Goal: Transaction & Acquisition: Purchase product/service

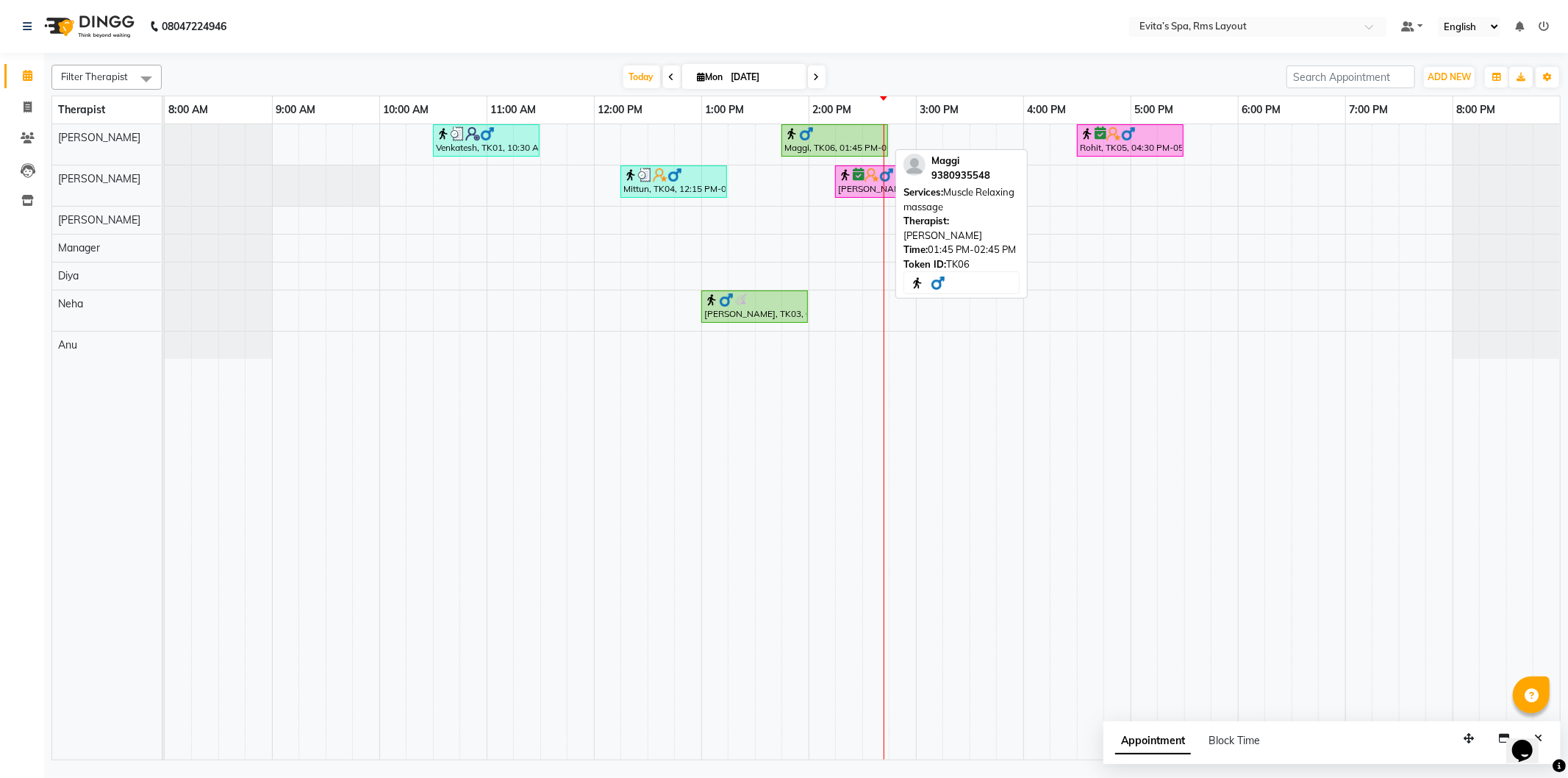
click at [823, 151] on div "Maggi, TK06, 01:45 PM-02:45 PM, Muscle Relaxing massage" at bounding box center [834, 140] width 104 height 28
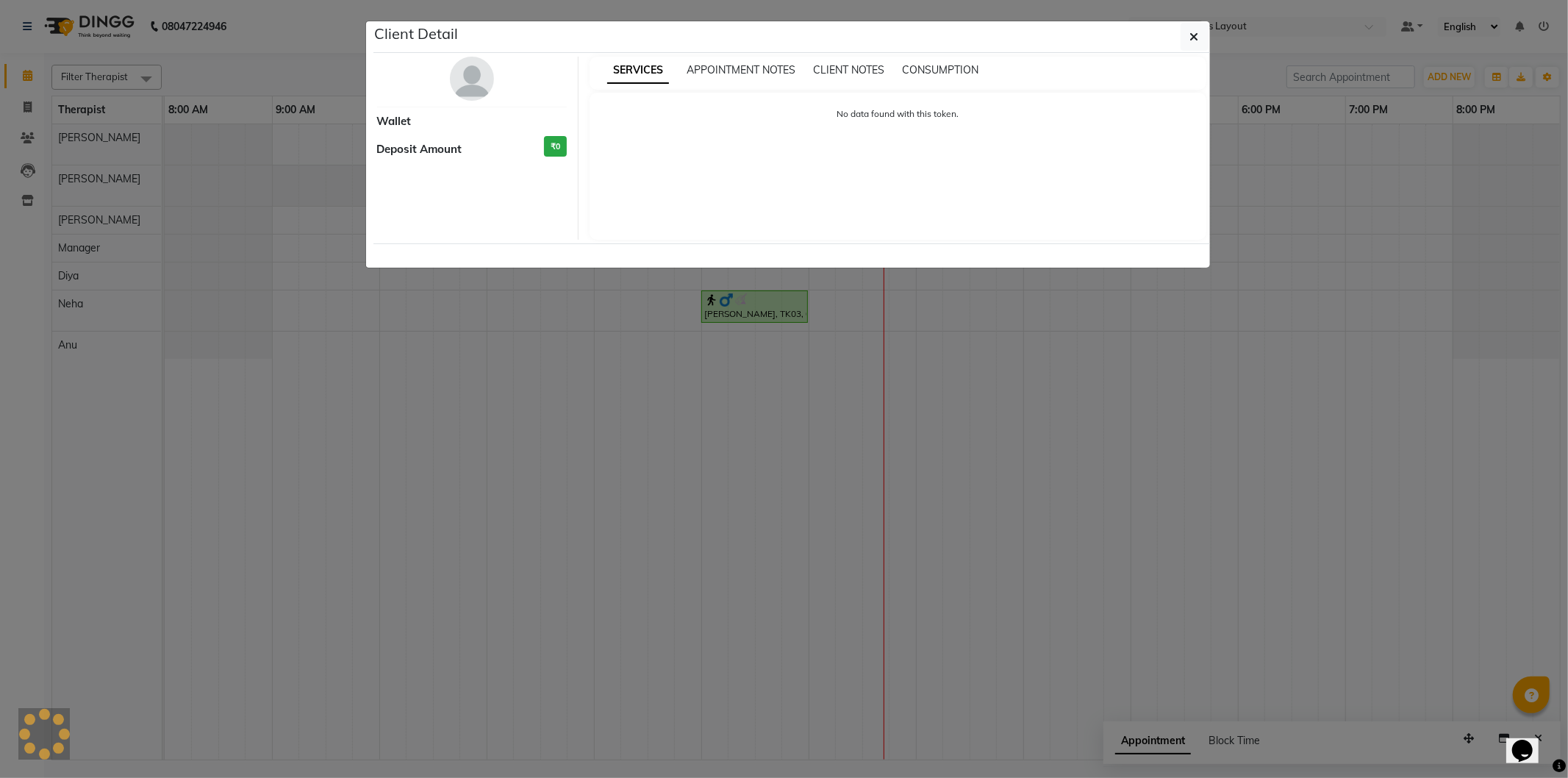
select select "1"
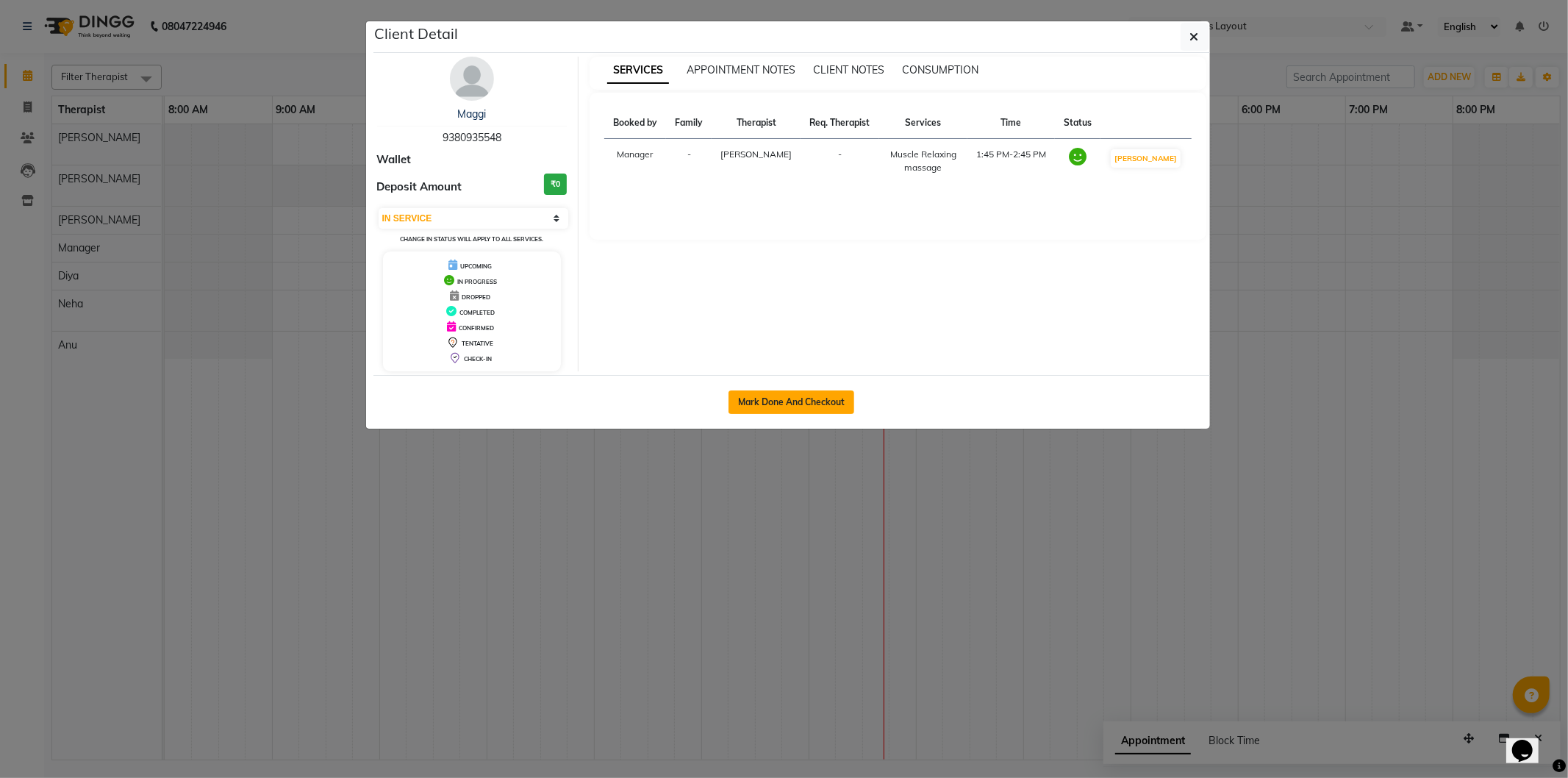
click at [825, 390] on button "Mark Done And Checkout" at bounding box center [791, 402] width 126 height 24
select select "service"
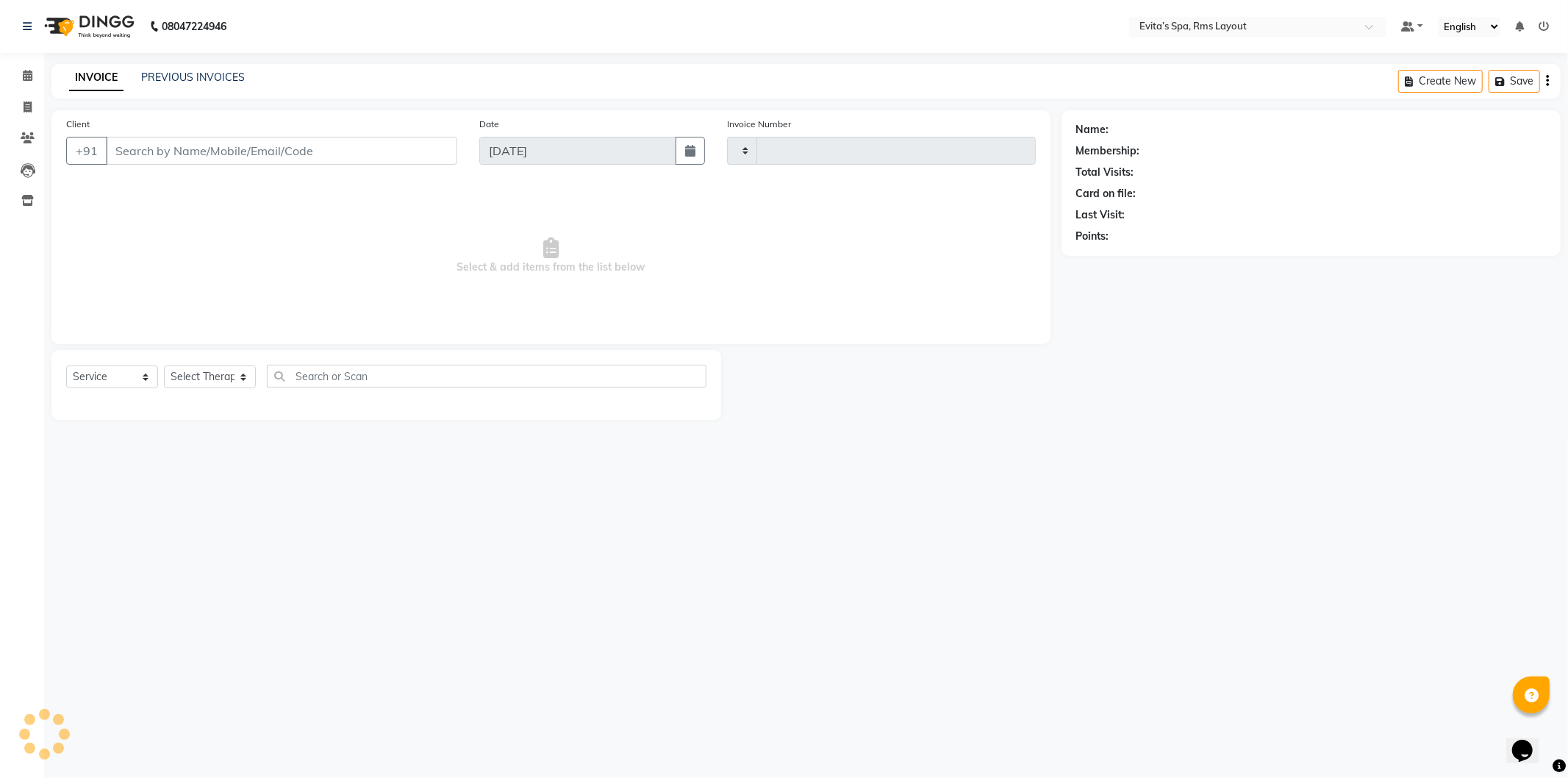
type input "1536"
select select "7850"
type input "93******48"
select select "70221"
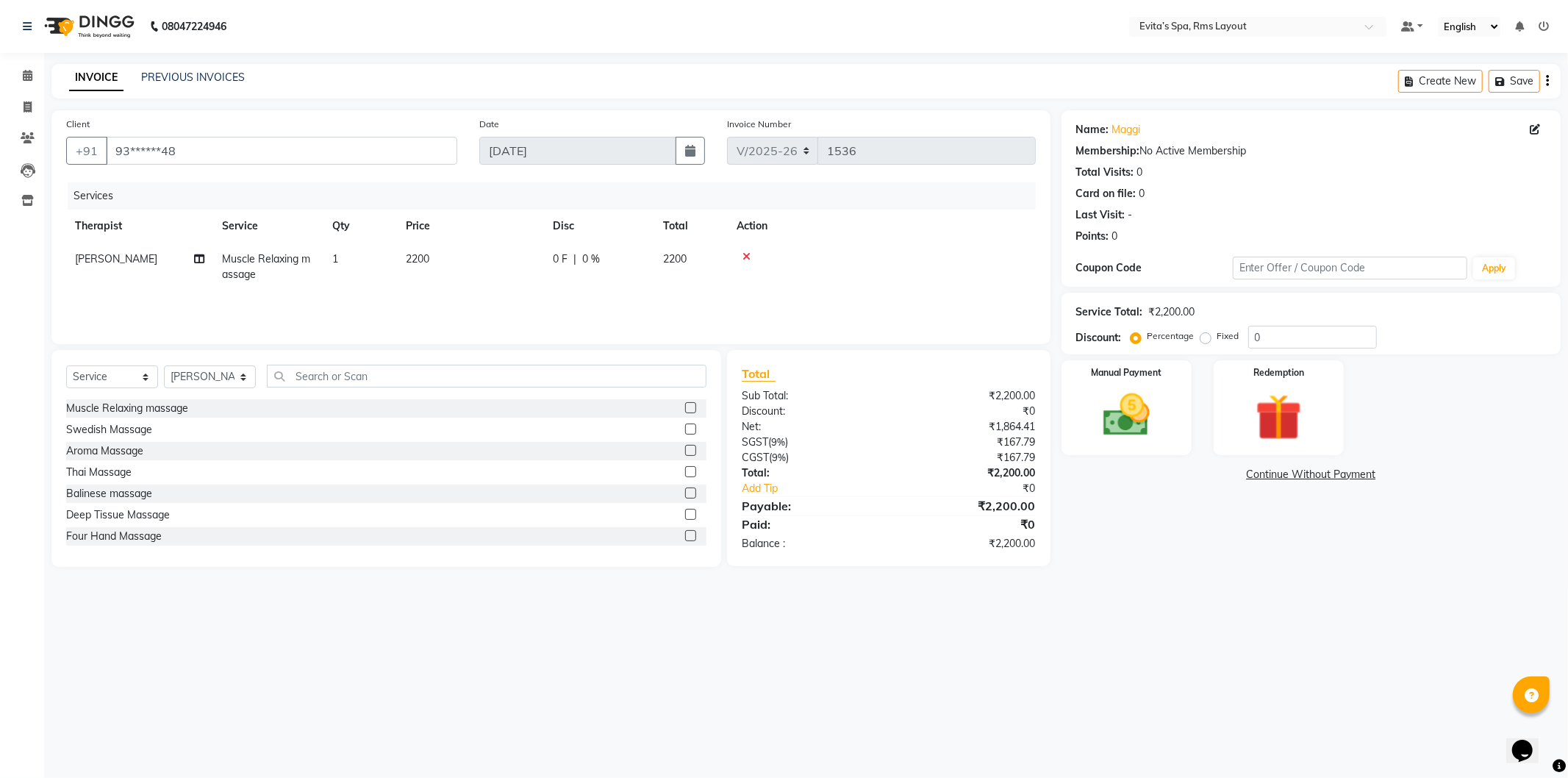
click at [1218, 343] on label "Fixed" at bounding box center [1229, 336] width 22 height 14
click at [1203, 341] on input "Fixed" at bounding box center [1208, 336] width 10 height 10
radio input "true"
drag, startPoint x: 1296, startPoint y: 334, endPoint x: 1233, endPoint y: 334, distance: 63.0
click at [1233, 334] on div "Percentage Fixed 0" at bounding box center [1255, 337] width 243 height 23
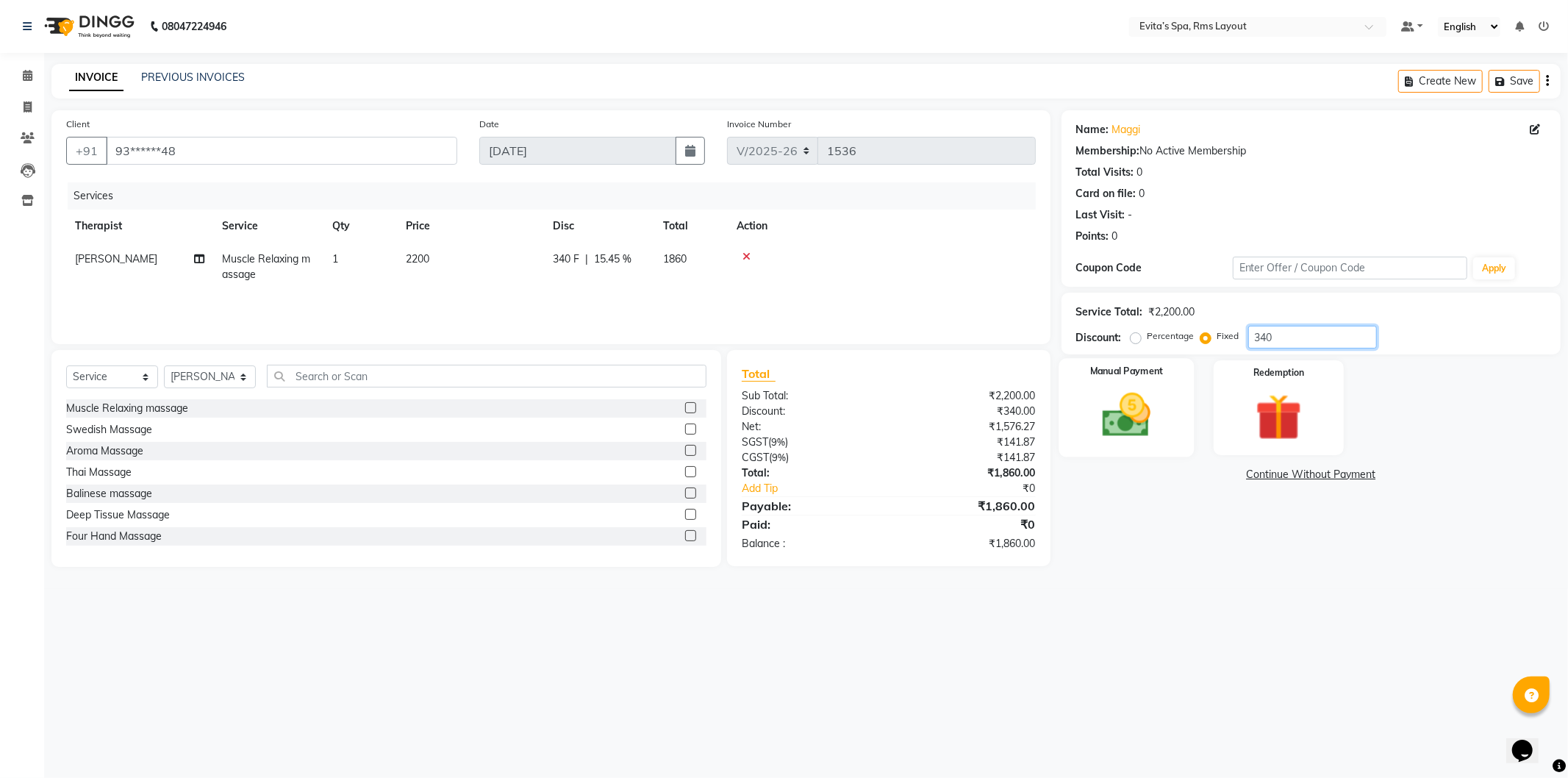
type input "340"
click at [1136, 413] on img at bounding box center [1126, 415] width 79 height 56
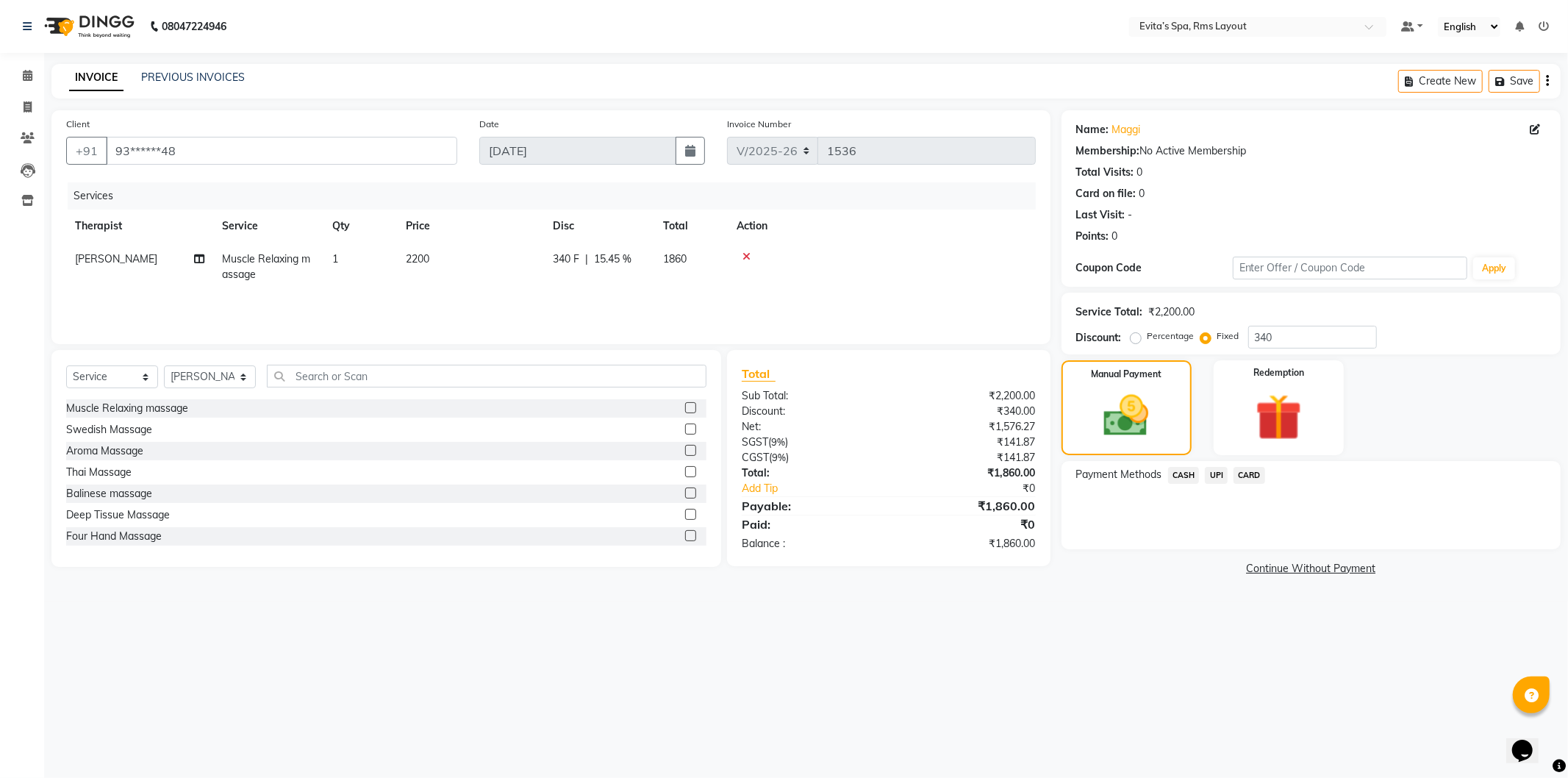
click at [1212, 470] on span "UPI" at bounding box center [1216, 475] width 23 height 17
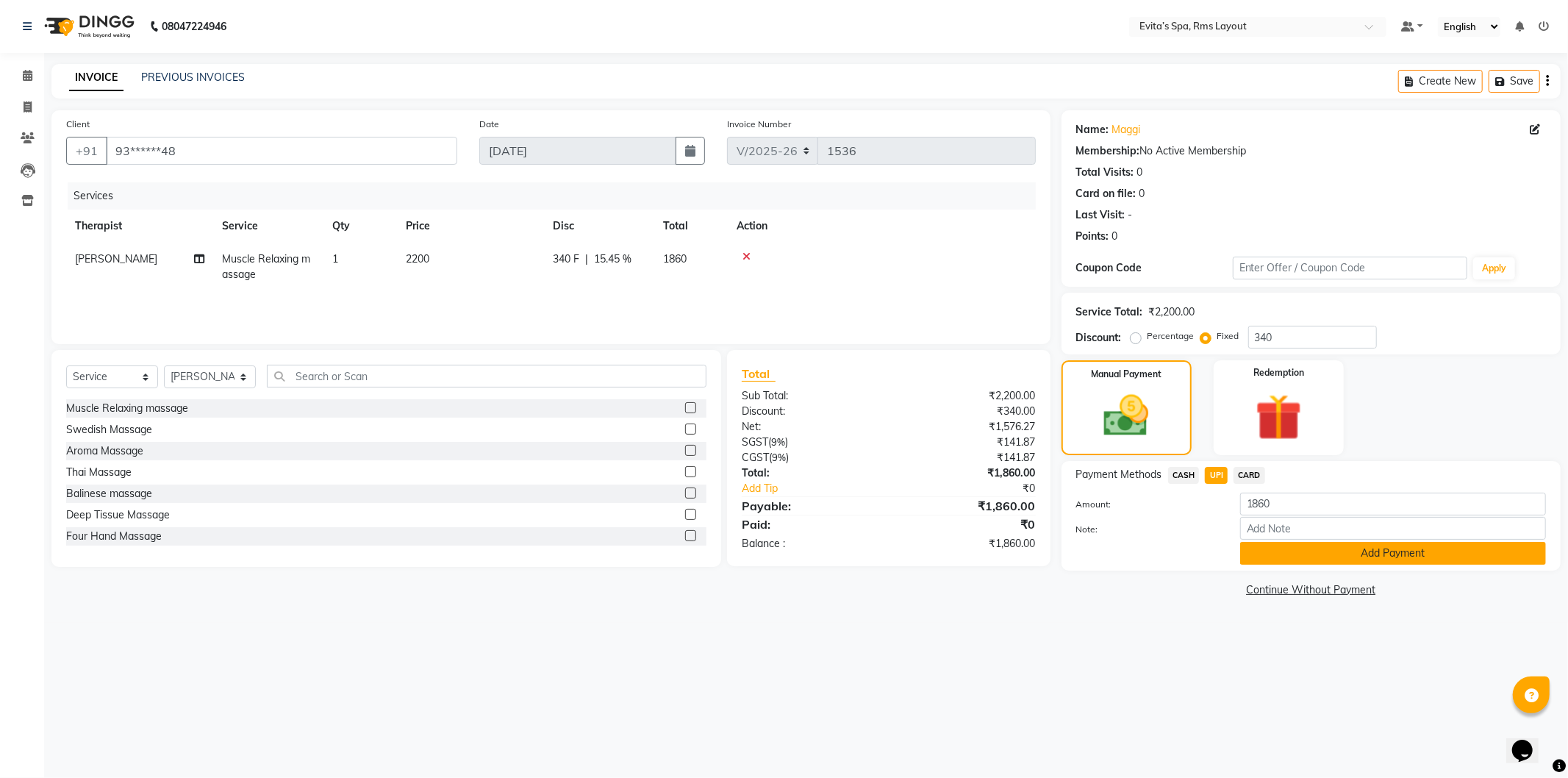
click at [1260, 550] on button "Add Payment" at bounding box center [1393, 553] width 306 height 23
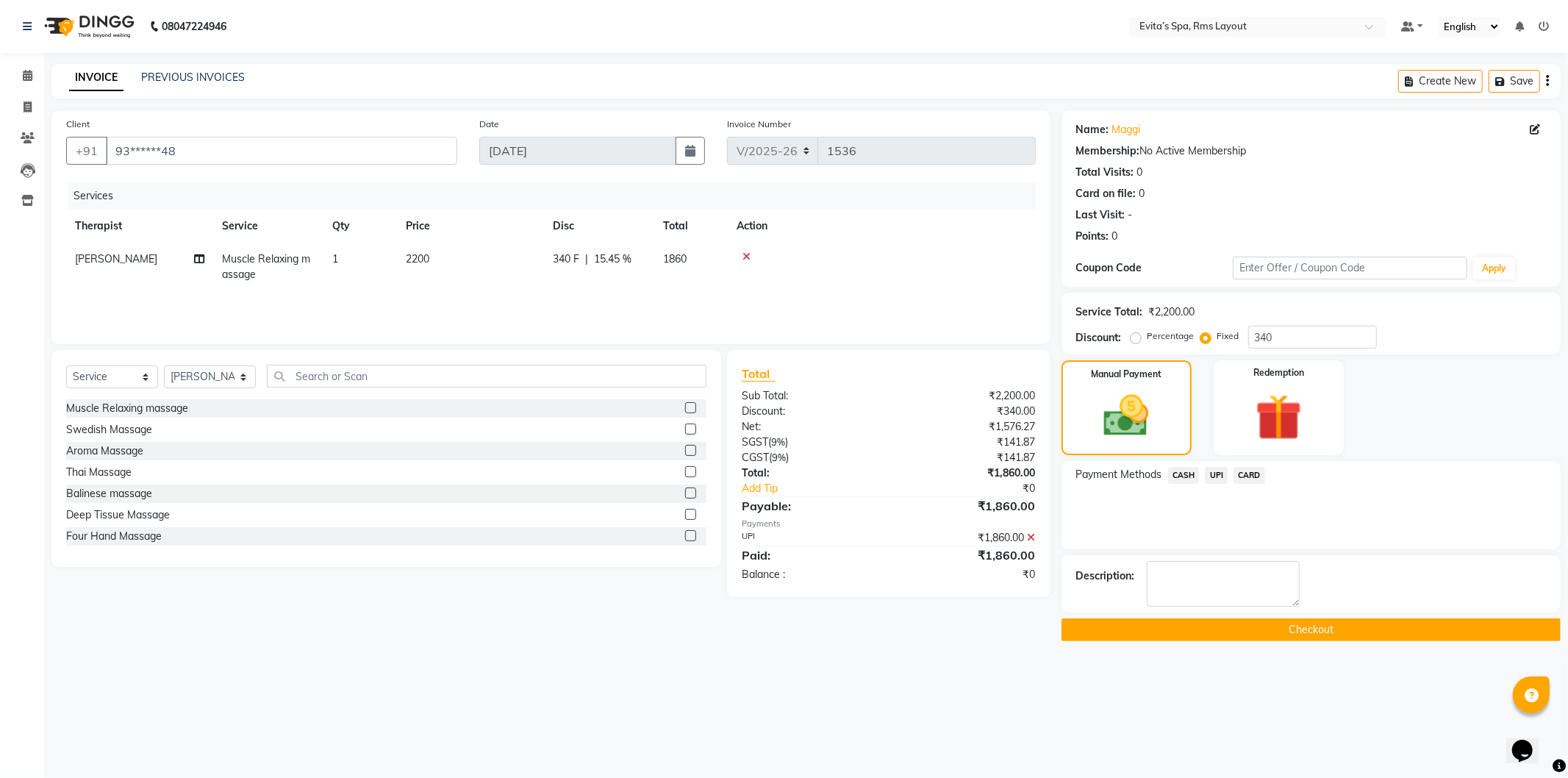
click at [1032, 537] on icon at bounding box center [1031, 536] width 8 height 10
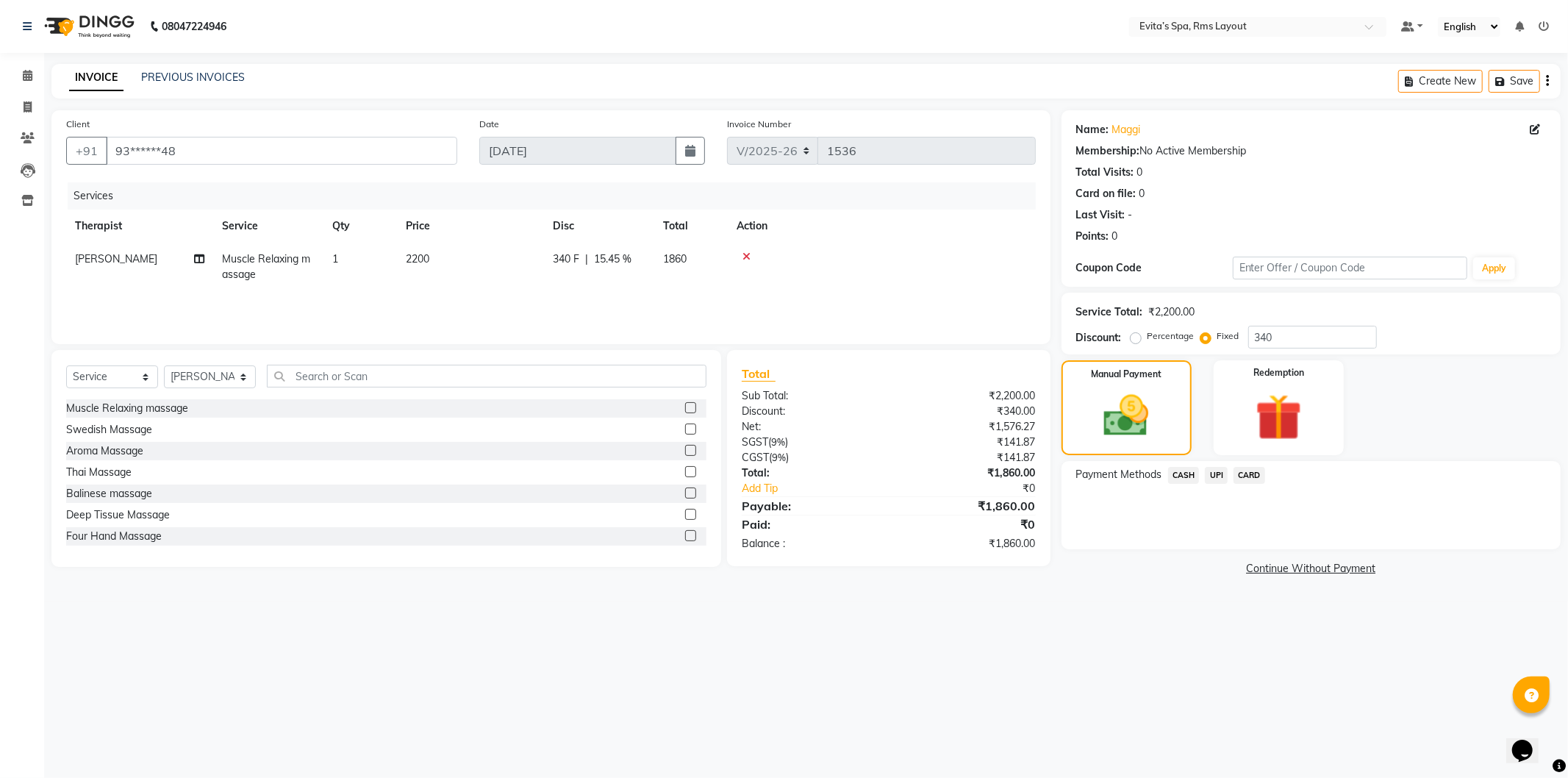
click at [1253, 479] on span "CARD" at bounding box center [1249, 475] width 32 height 17
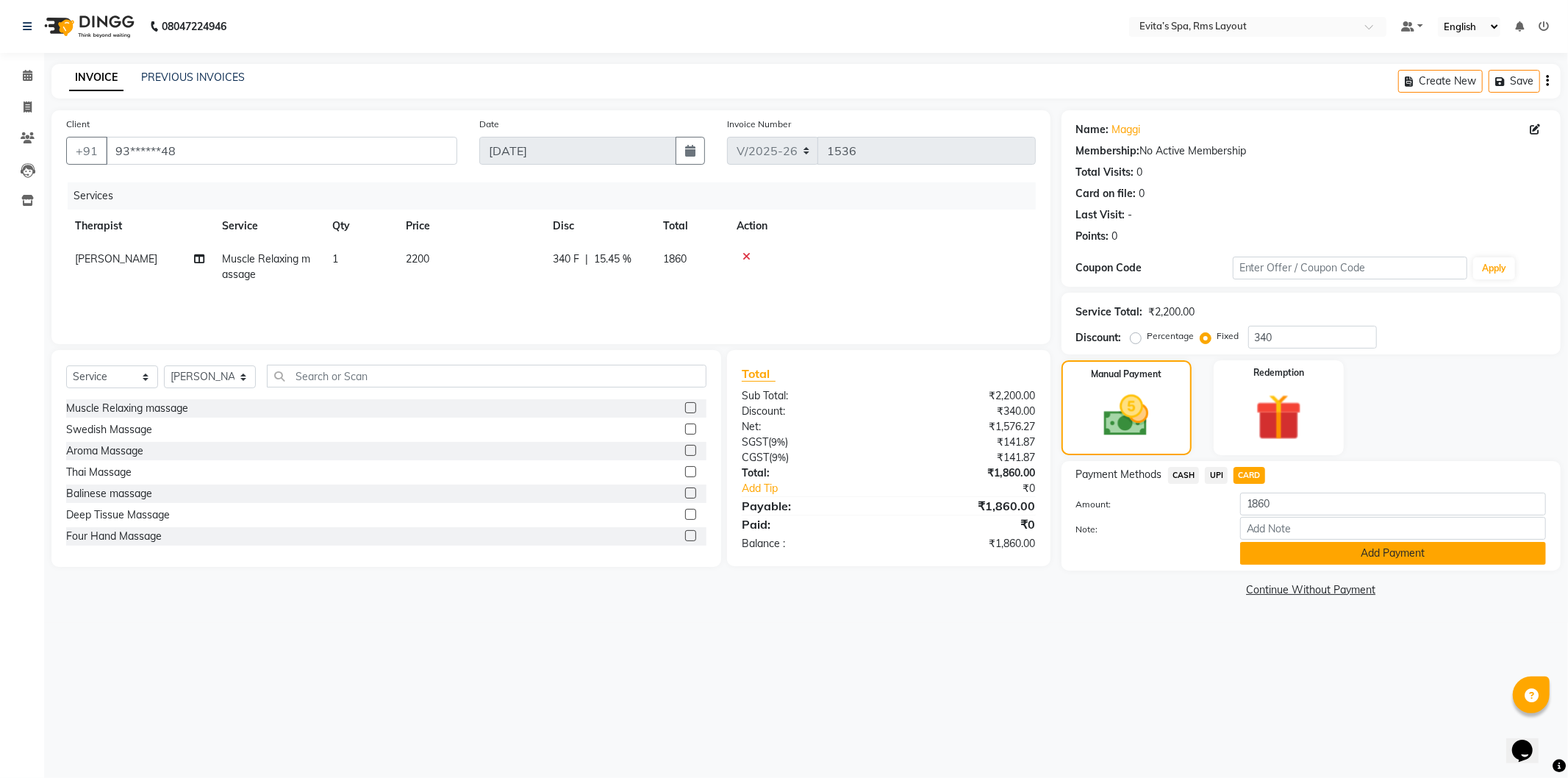
click at [1279, 547] on button "Add Payment" at bounding box center [1393, 553] width 306 height 23
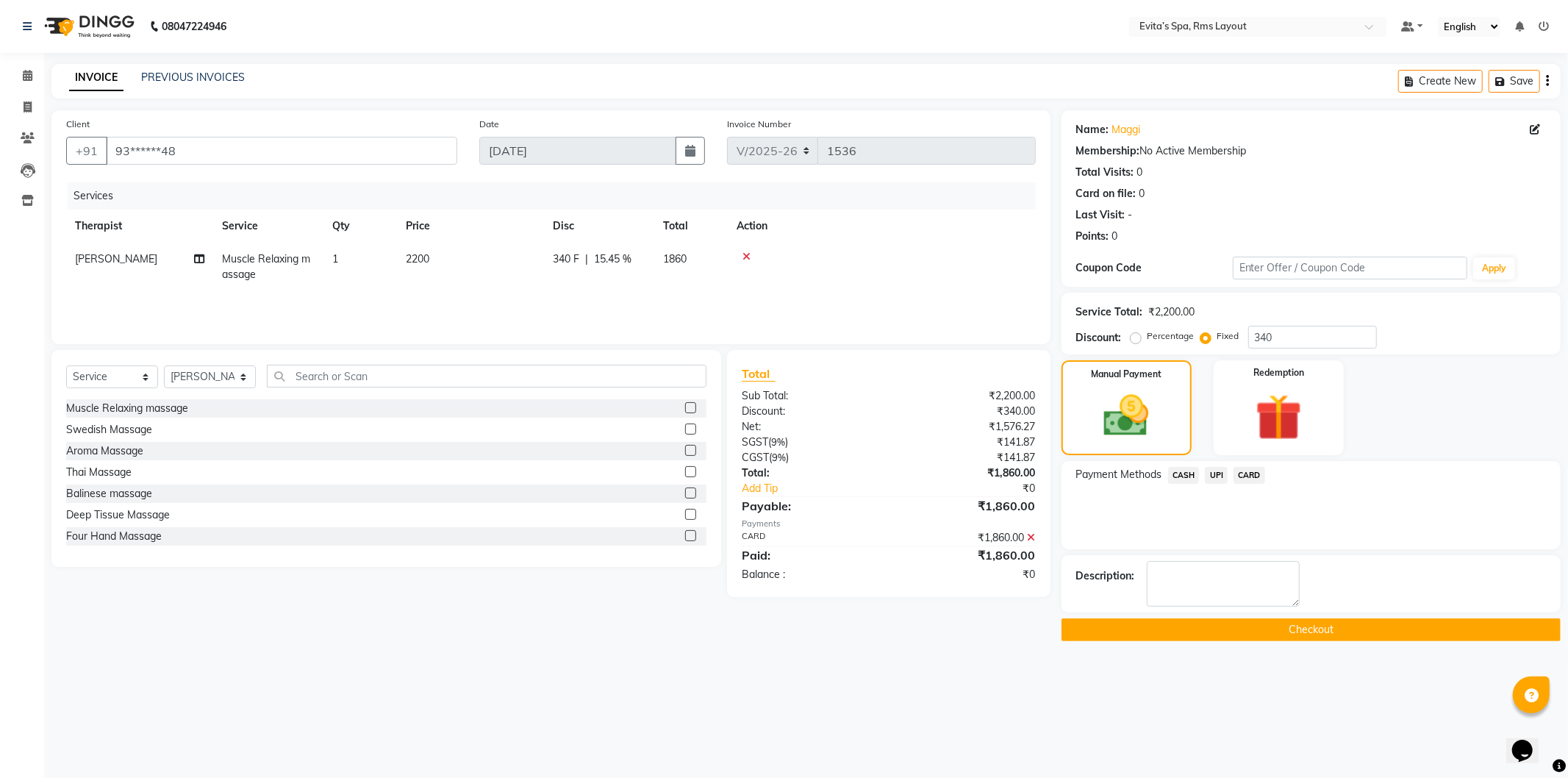
click at [1241, 641] on main "INVOICE PREVIOUS INVOICES Create New Save Client +91 93******48 Date [DATE] Inv…" at bounding box center [806, 364] width 1524 height 599
click at [1242, 632] on button "Checkout" at bounding box center [1311, 629] width 499 height 23
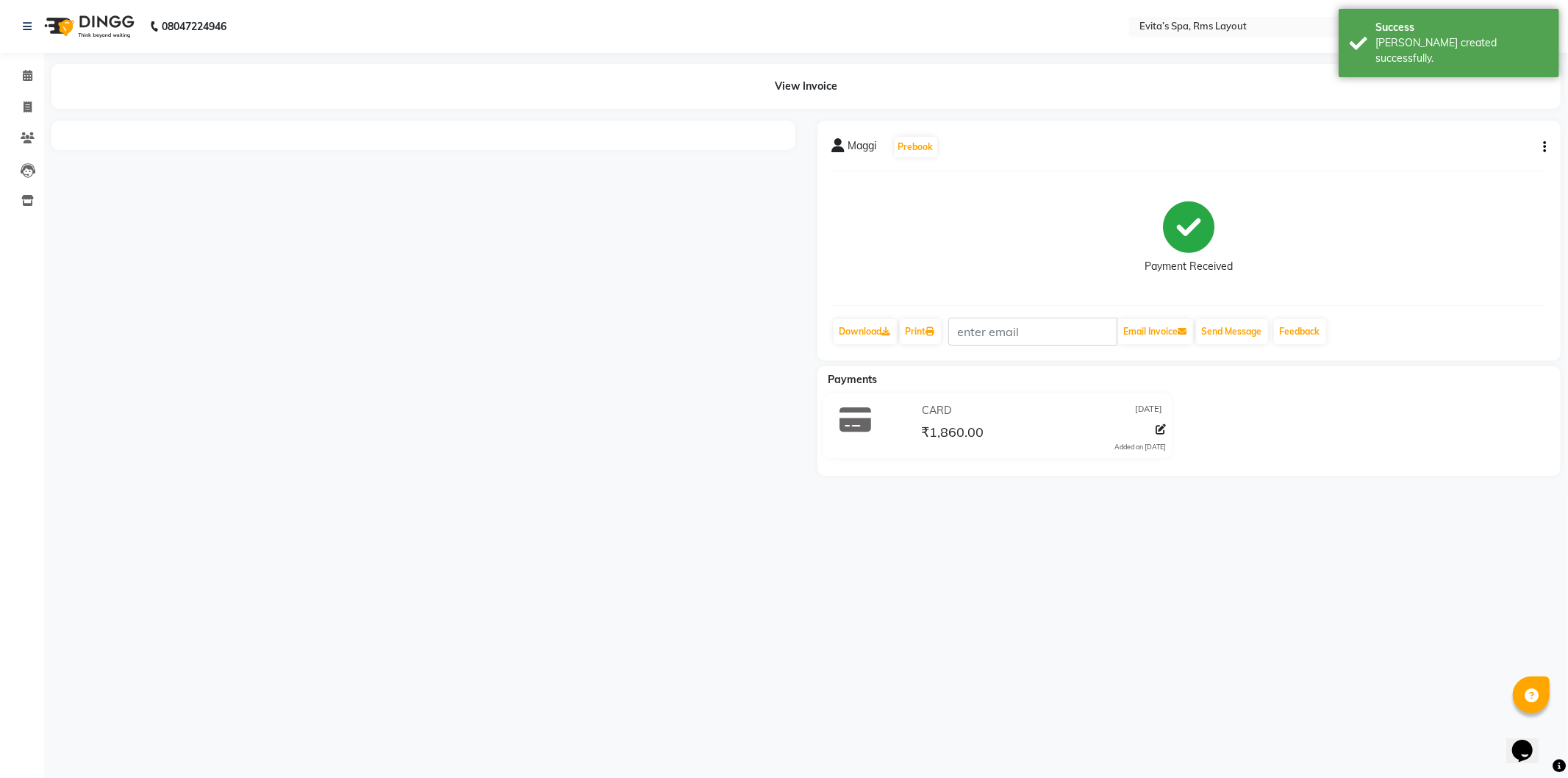
click at [105, 25] on img at bounding box center [87, 27] width 100 height 42
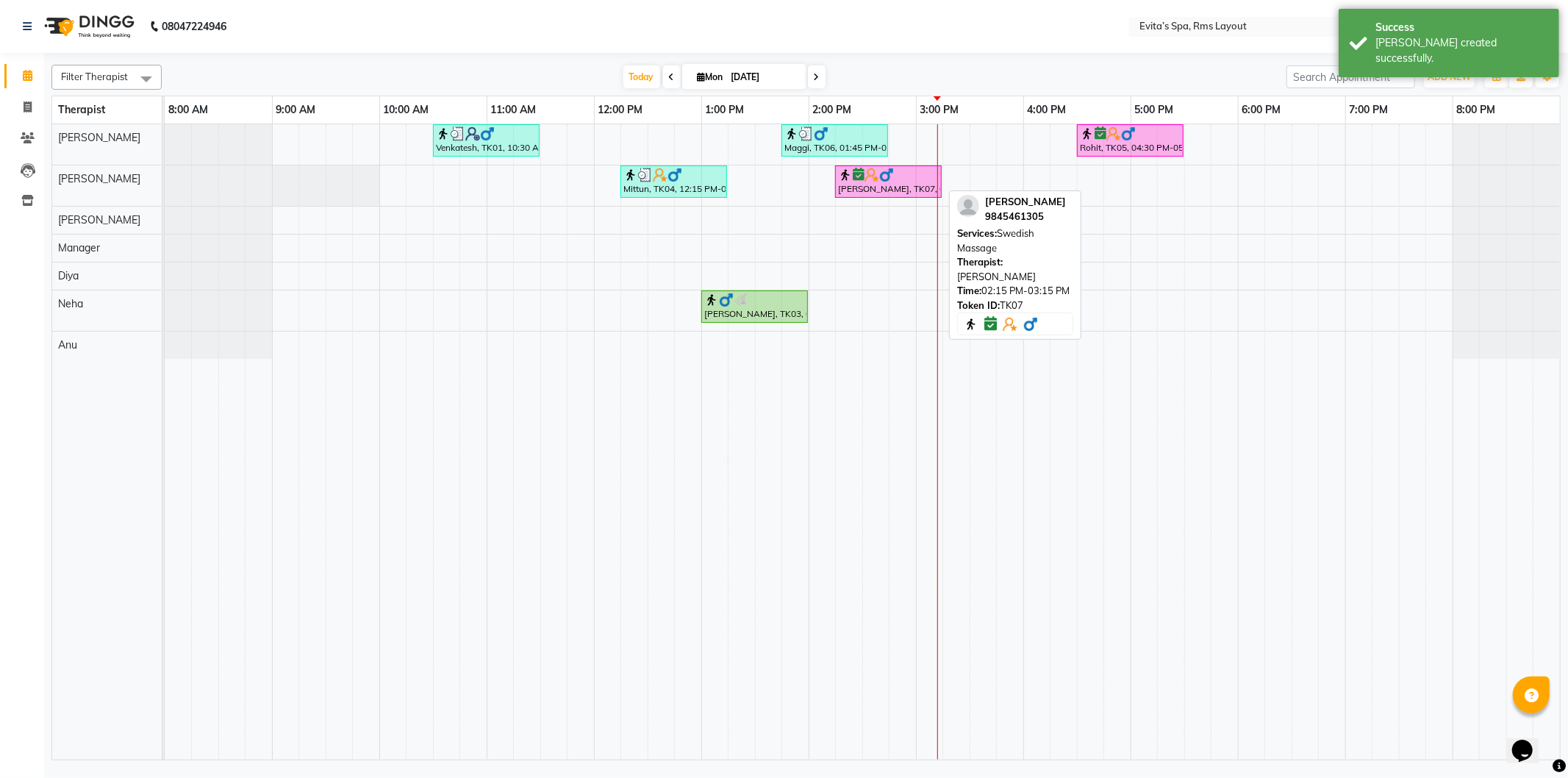
click at [858, 175] on icon at bounding box center [859, 175] width 12 height 1
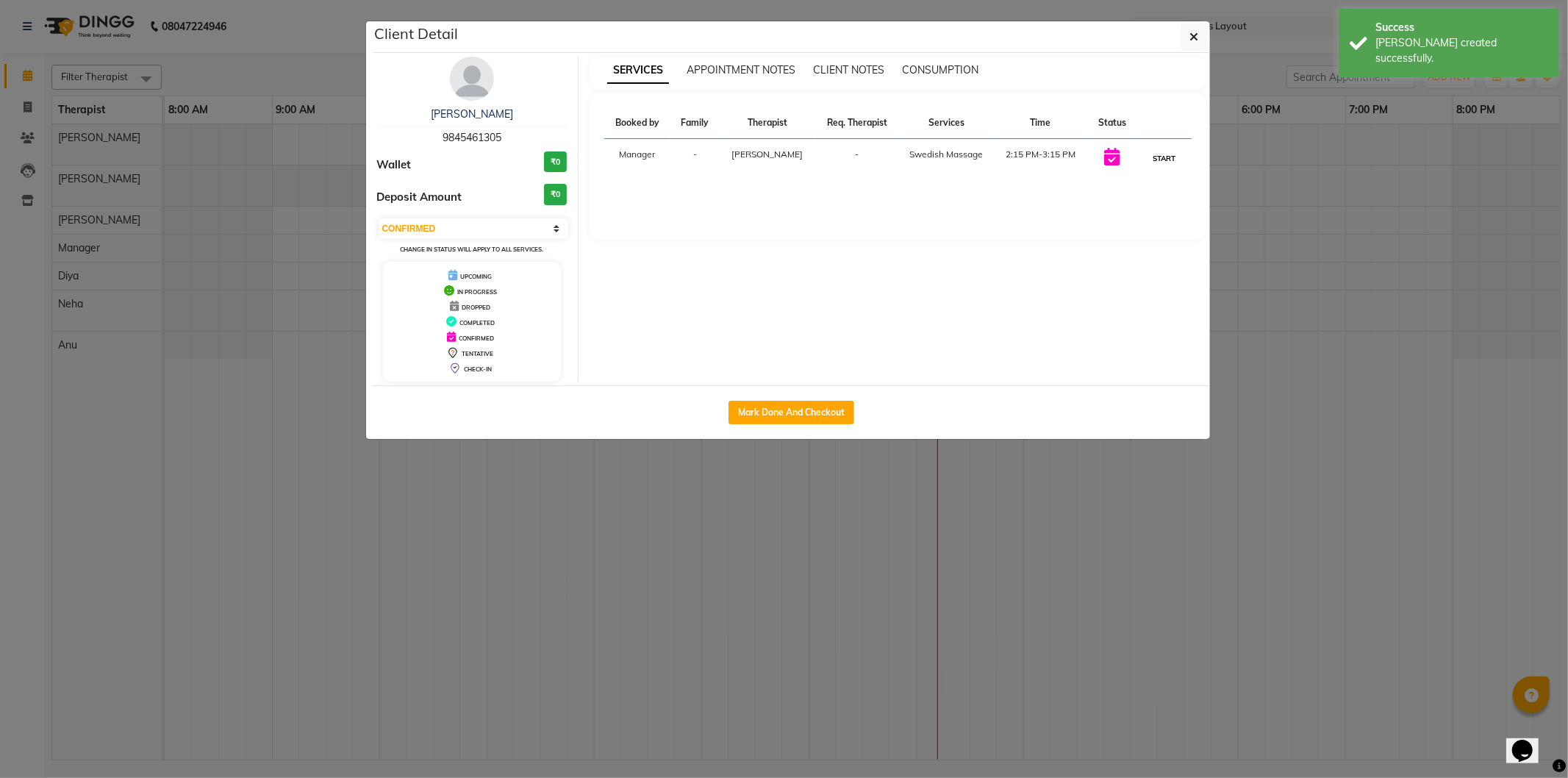
drag, startPoint x: 1166, startPoint y: 157, endPoint x: 1178, endPoint y: 73, distance: 84.9
click at [1166, 157] on button "START" at bounding box center [1164, 158] width 30 height 18
select select "1"
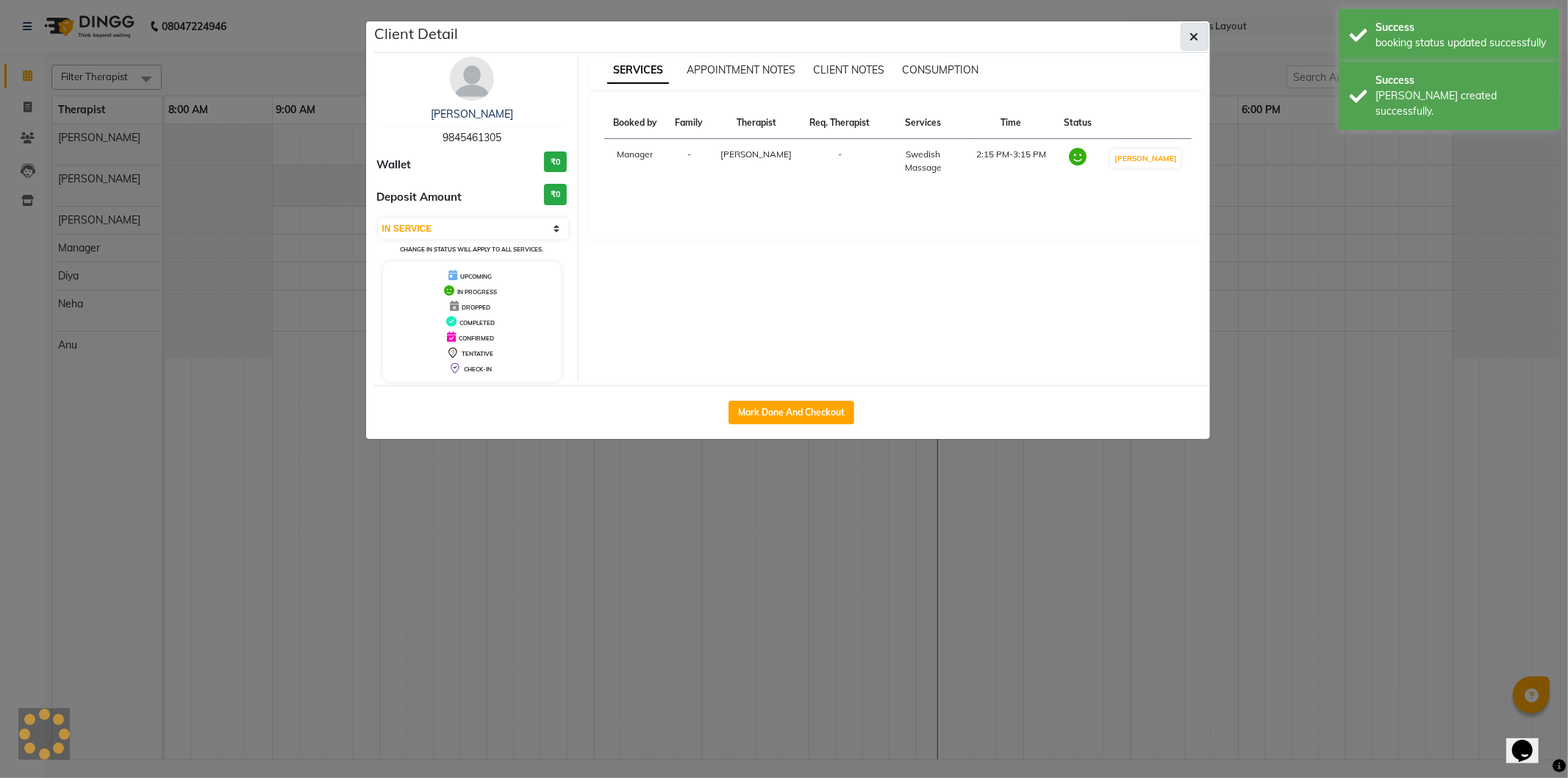
click at [1186, 33] on button "button" at bounding box center [1194, 36] width 28 height 28
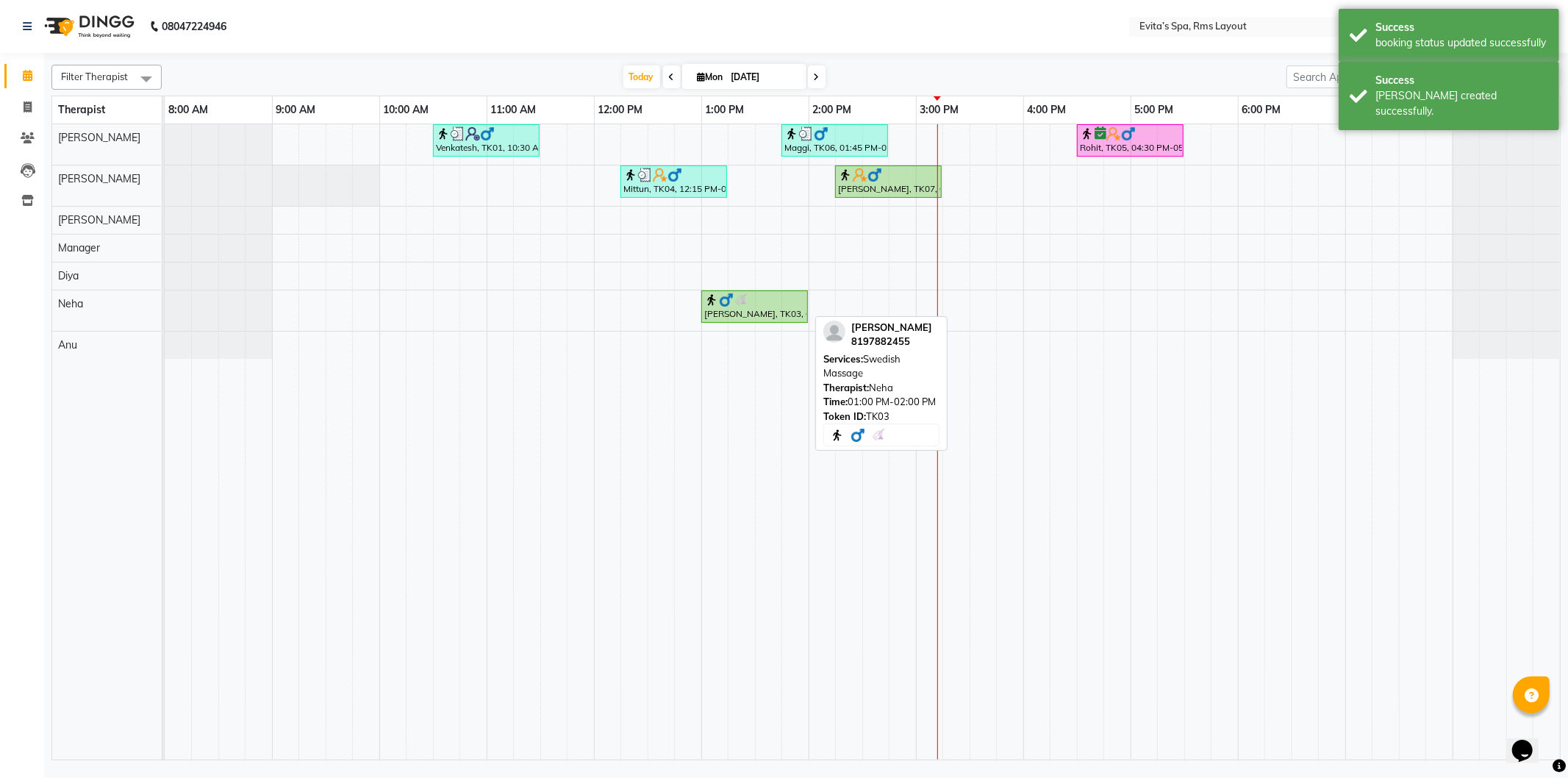
click at [794, 311] on div "[PERSON_NAME], TK03, 01:00 PM-02:00 PM, Swedish Massage" at bounding box center [755, 306] width 104 height 28
select select "1"
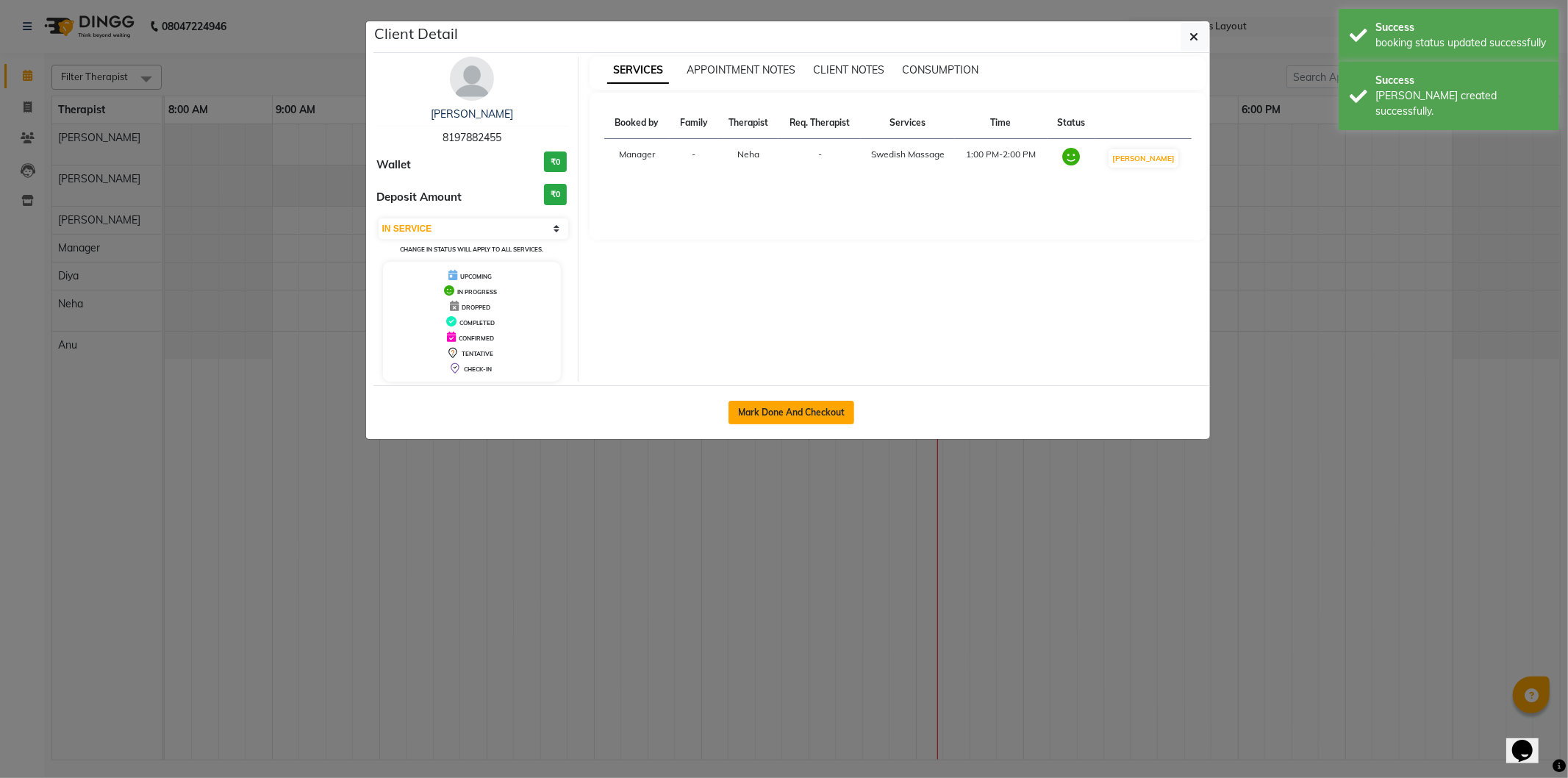
click at [765, 407] on button "Mark Done And Checkout" at bounding box center [791, 413] width 126 height 24
select select "service"
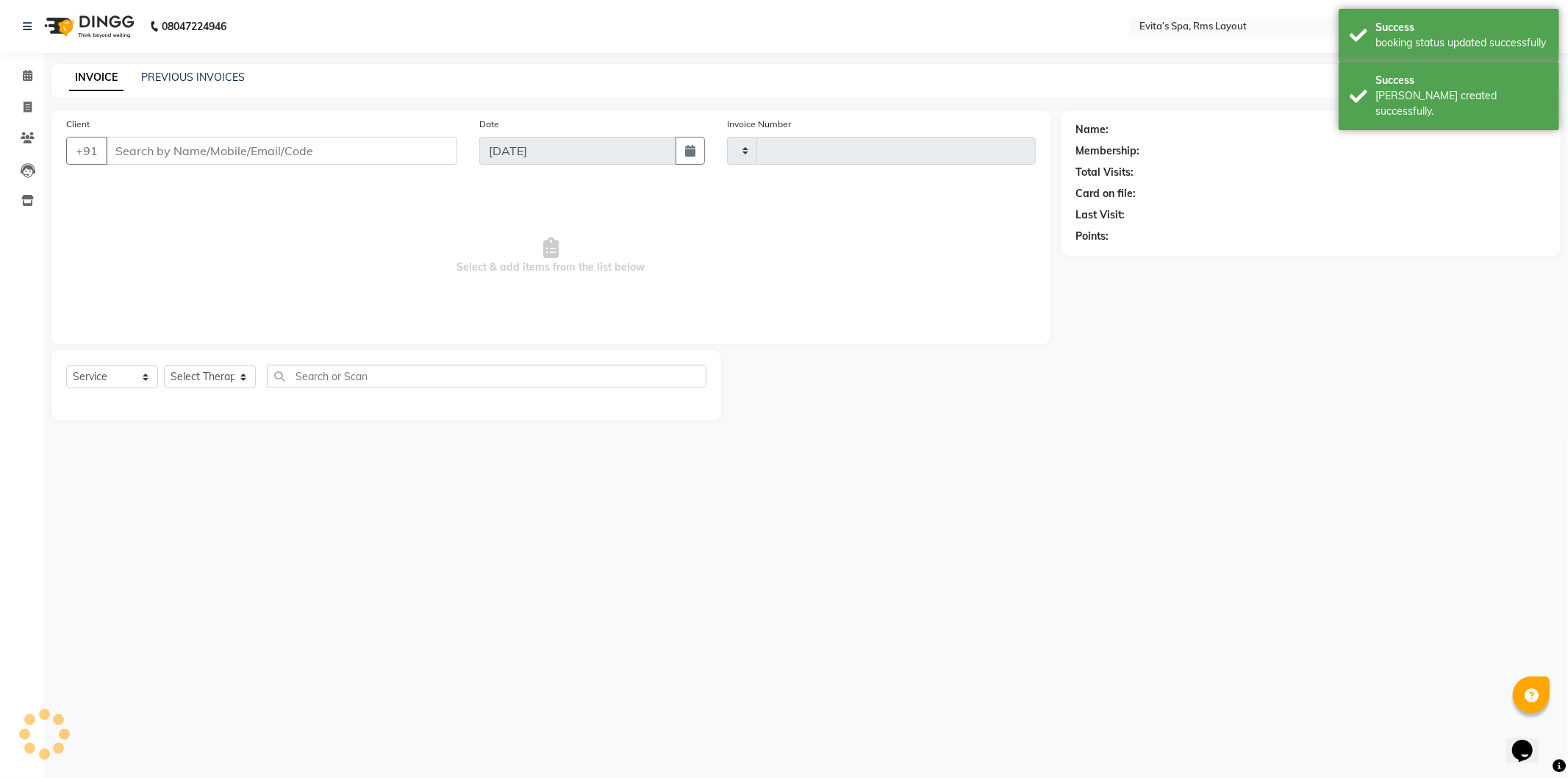
type input "1537"
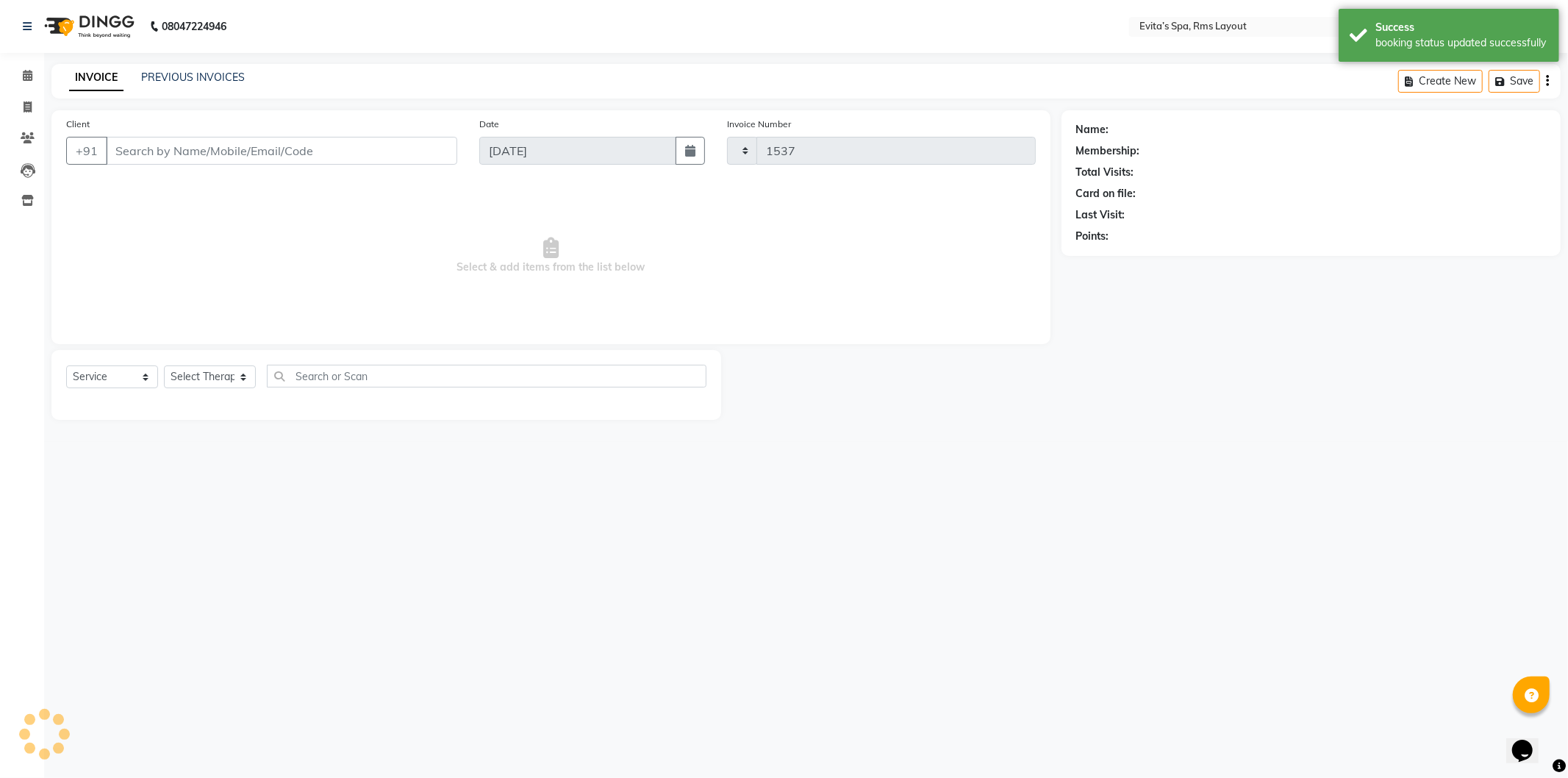
select select "7850"
type input "81******55"
select select "84399"
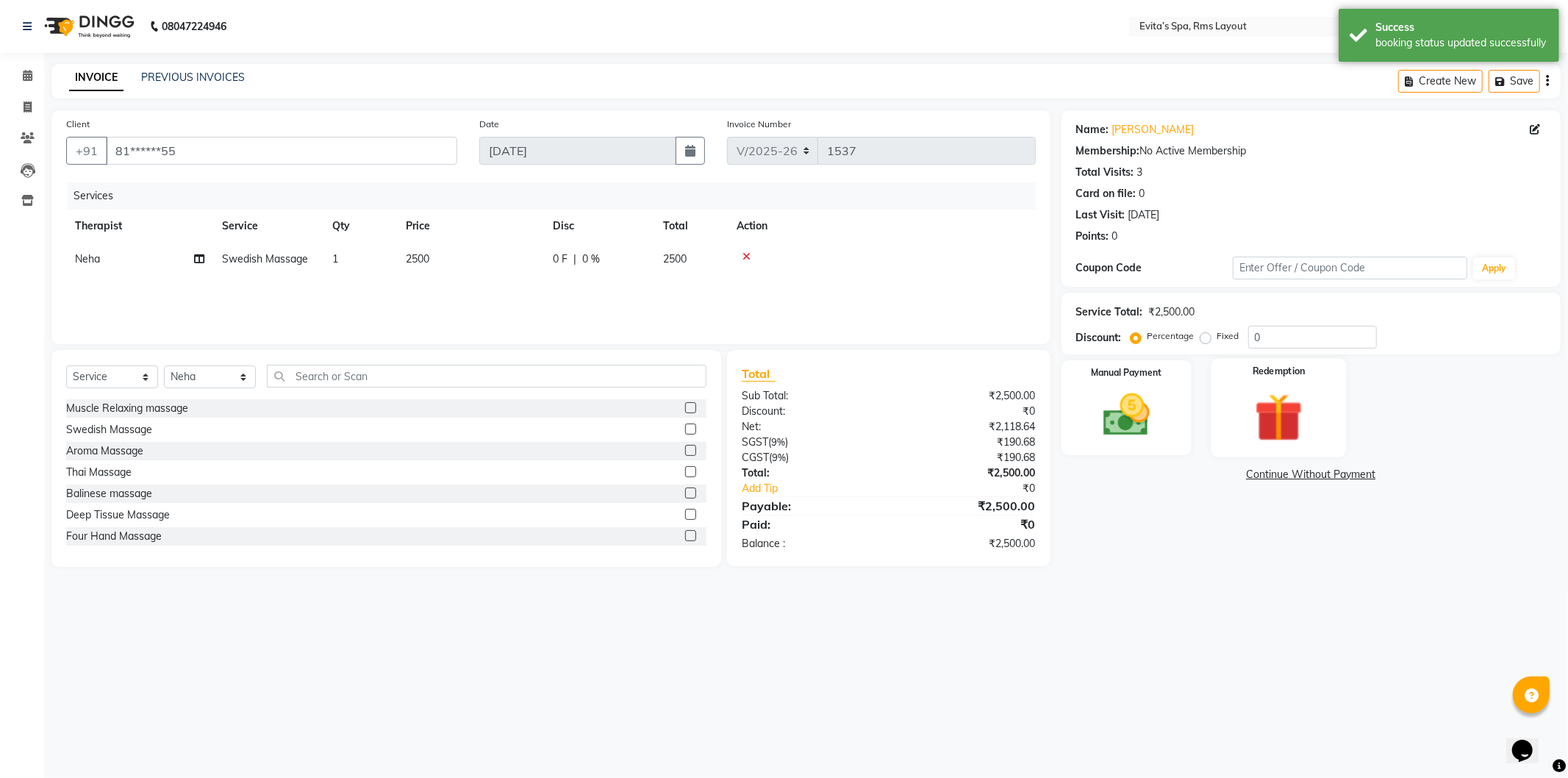
click at [1277, 413] on img at bounding box center [1278, 417] width 79 height 61
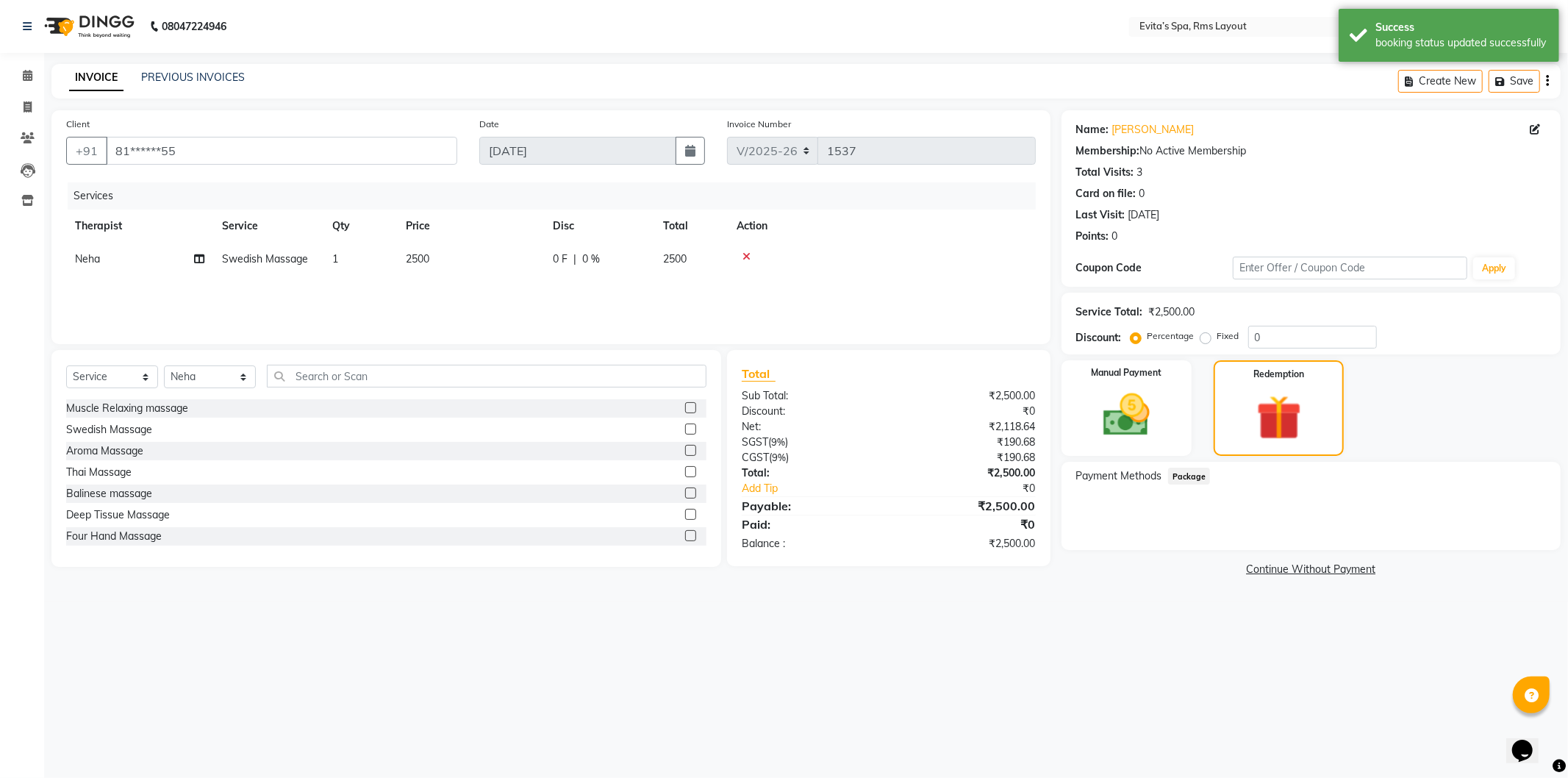
click at [1187, 480] on span "Package" at bounding box center [1189, 476] width 43 height 17
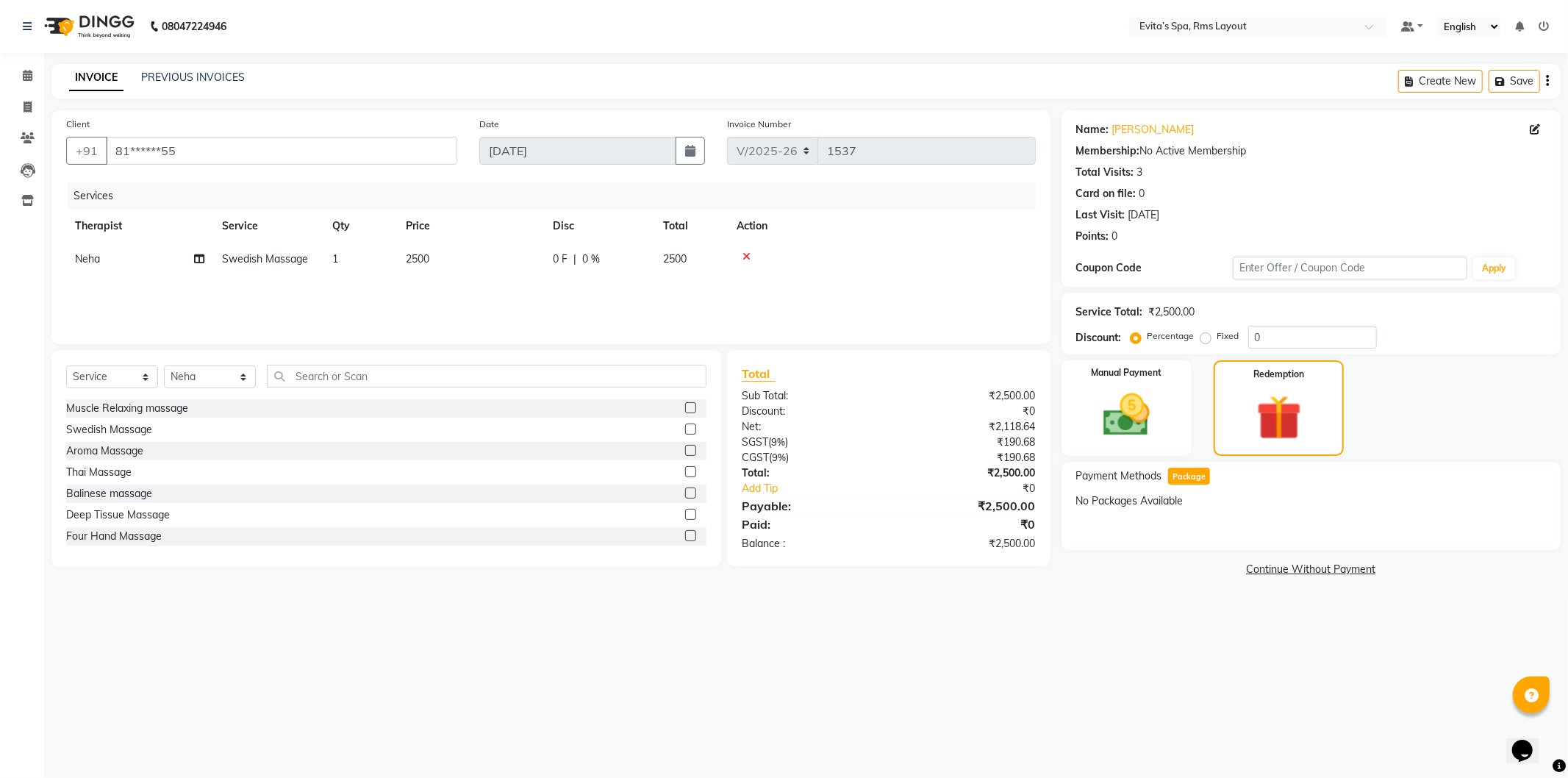
click at [104, 34] on img at bounding box center [87, 27] width 100 height 42
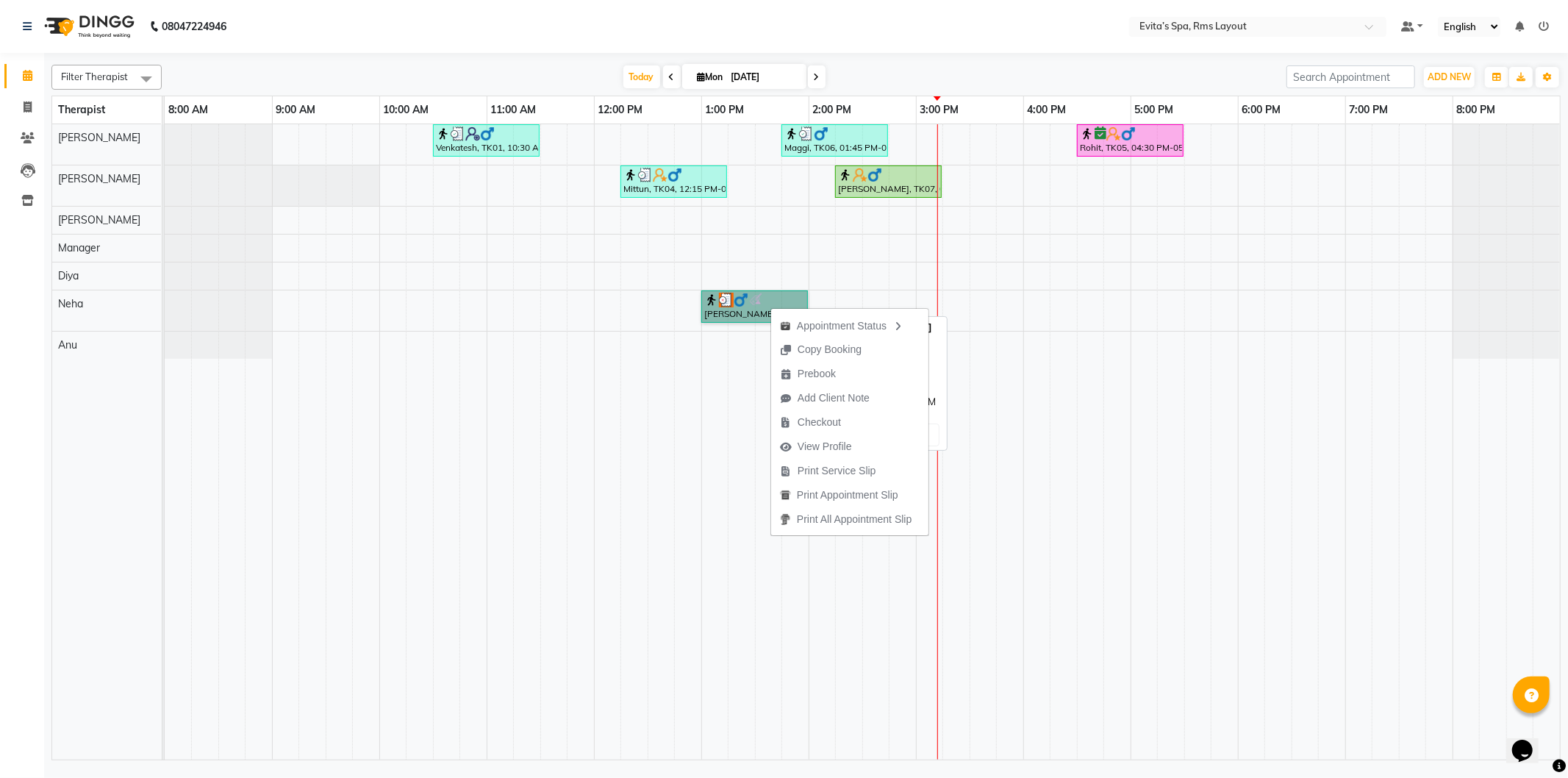
click at [753, 315] on link "[PERSON_NAME], TK03, 01:00 PM-02:00 PM, Swedish Massage" at bounding box center [755, 307] width 107 height 33
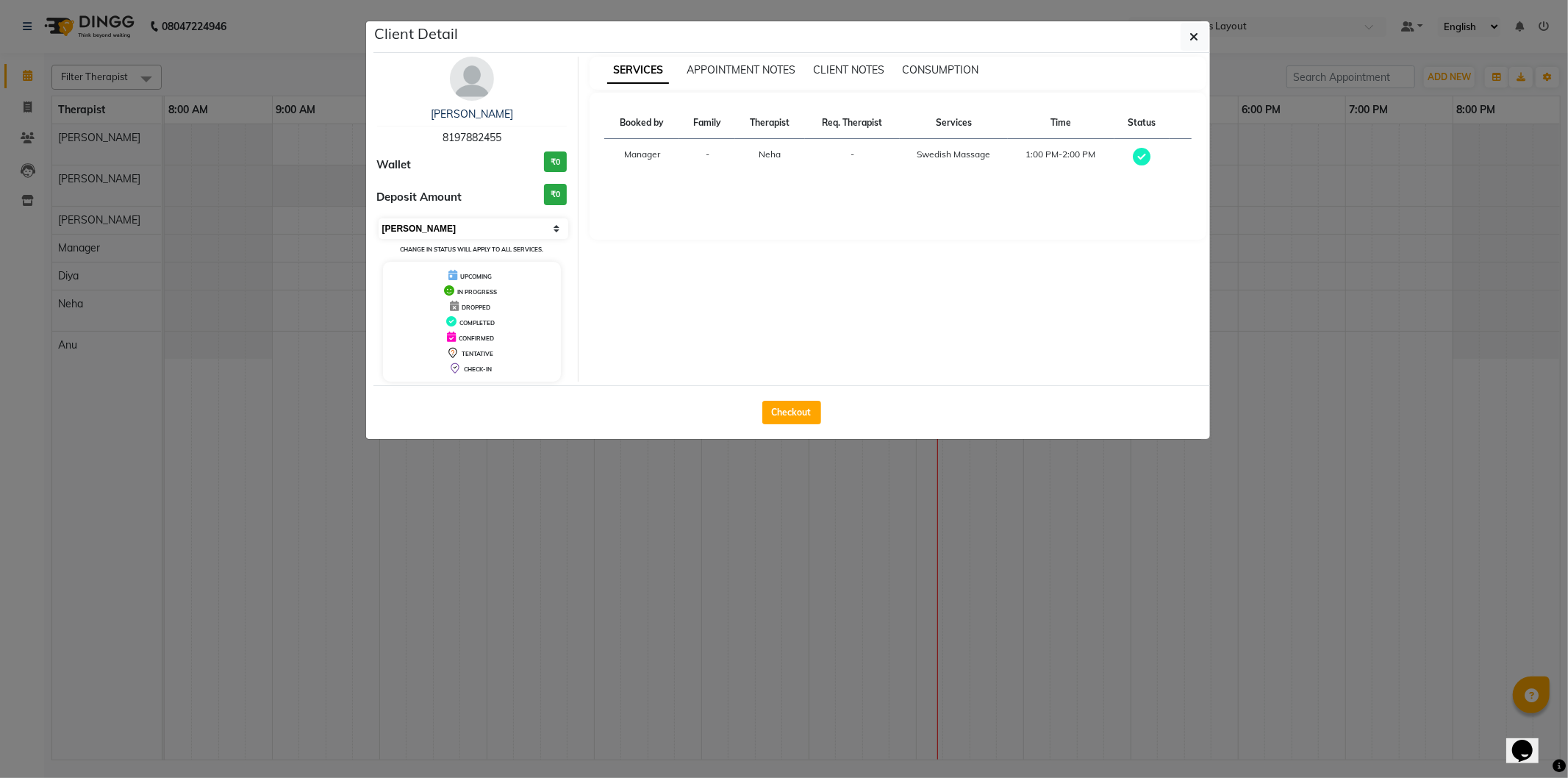
click at [425, 231] on select "Select MARK DONE UPCOMING" at bounding box center [473, 228] width 190 height 21
select select "5"
click at [378, 218] on select "Select MARK DONE UPCOMING" at bounding box center [473, 228] width 190 height 21
click at [1188, 38] on button "button" at bounding box center [1194, 36] width 28 height 28
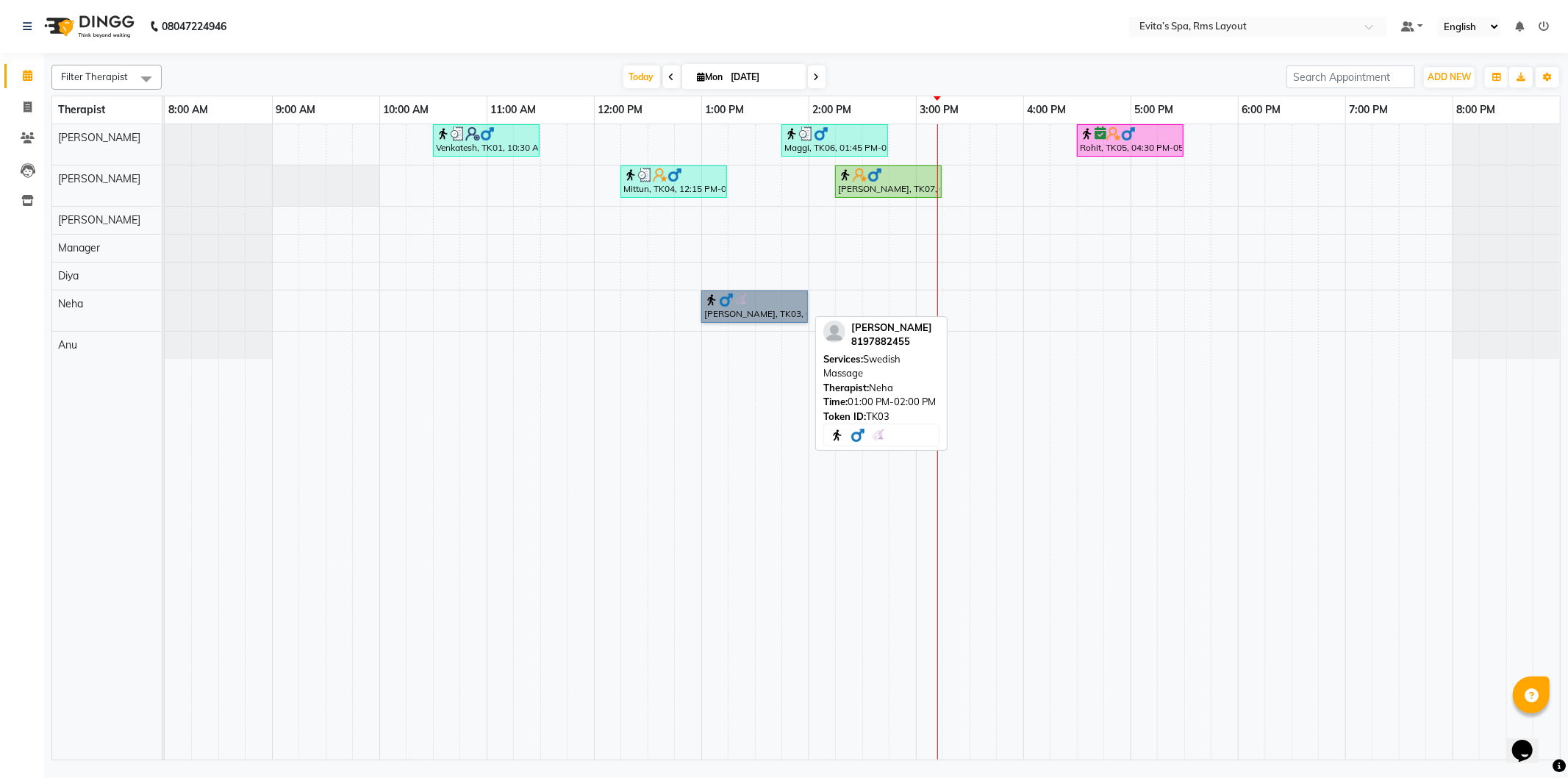
click at [761, 316] on link "[PERSON_NAME], TK03, 01:00 PM-02:00 PM, Swedish Massage" at bounding box center [755, 307] width 107 height 33
select select "5"
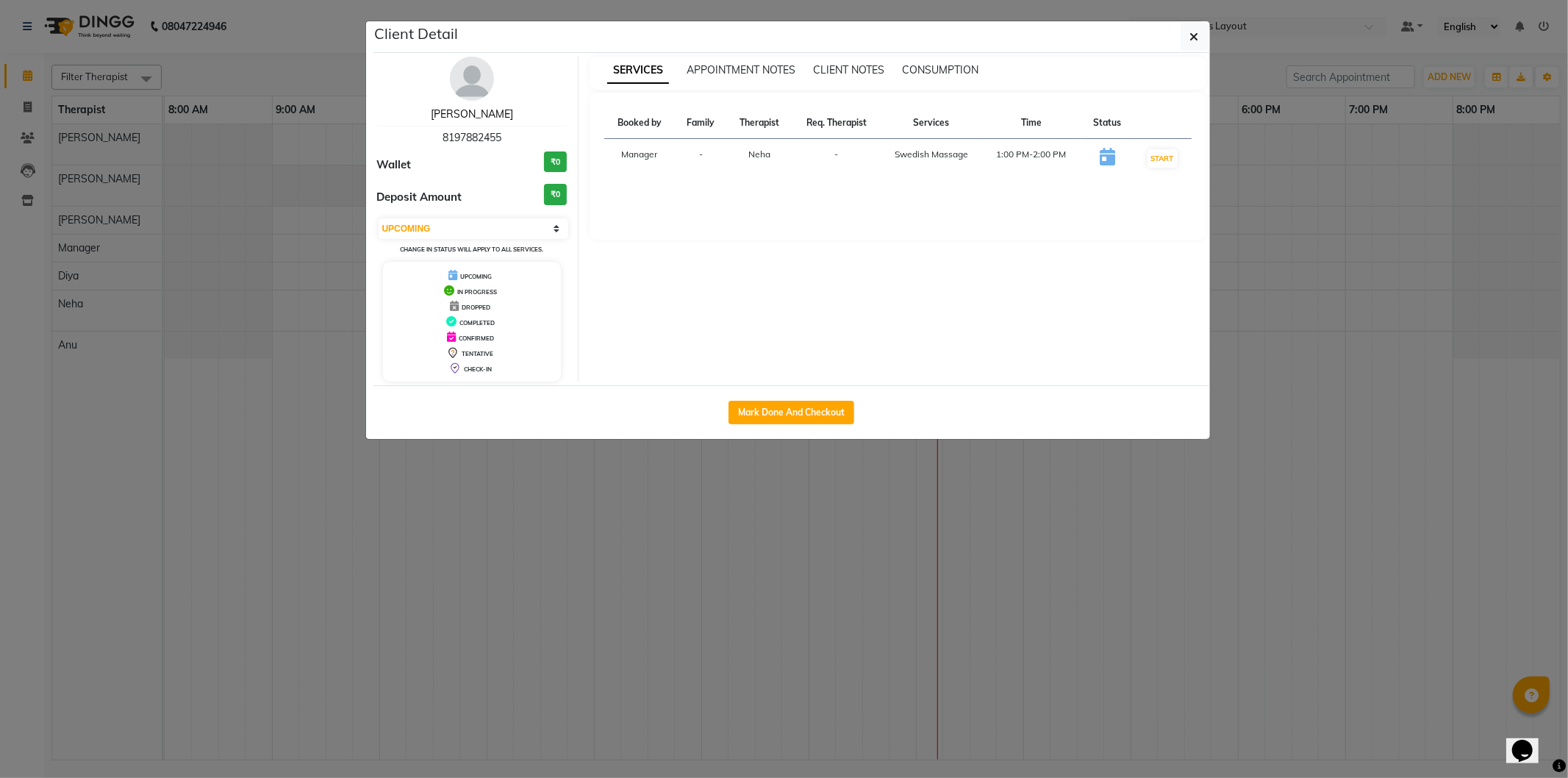
click at [480, 110] on link "[PERSON_NAME]" at bounding box center [471, 114] width 82 height 14
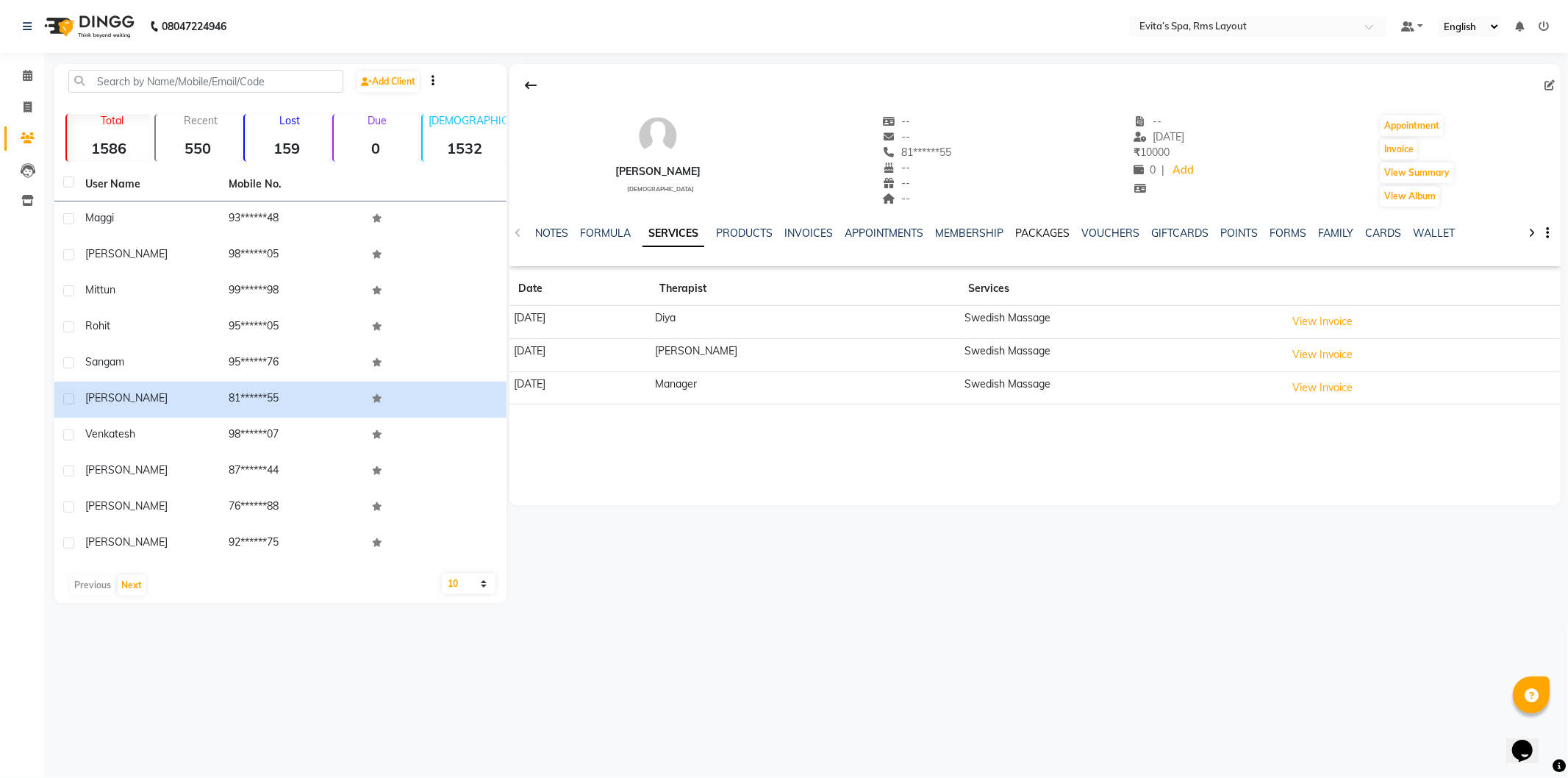
click at [1053, 230] on link "PACKAGES" at bounding box center [1043, 232] width 54 height 14
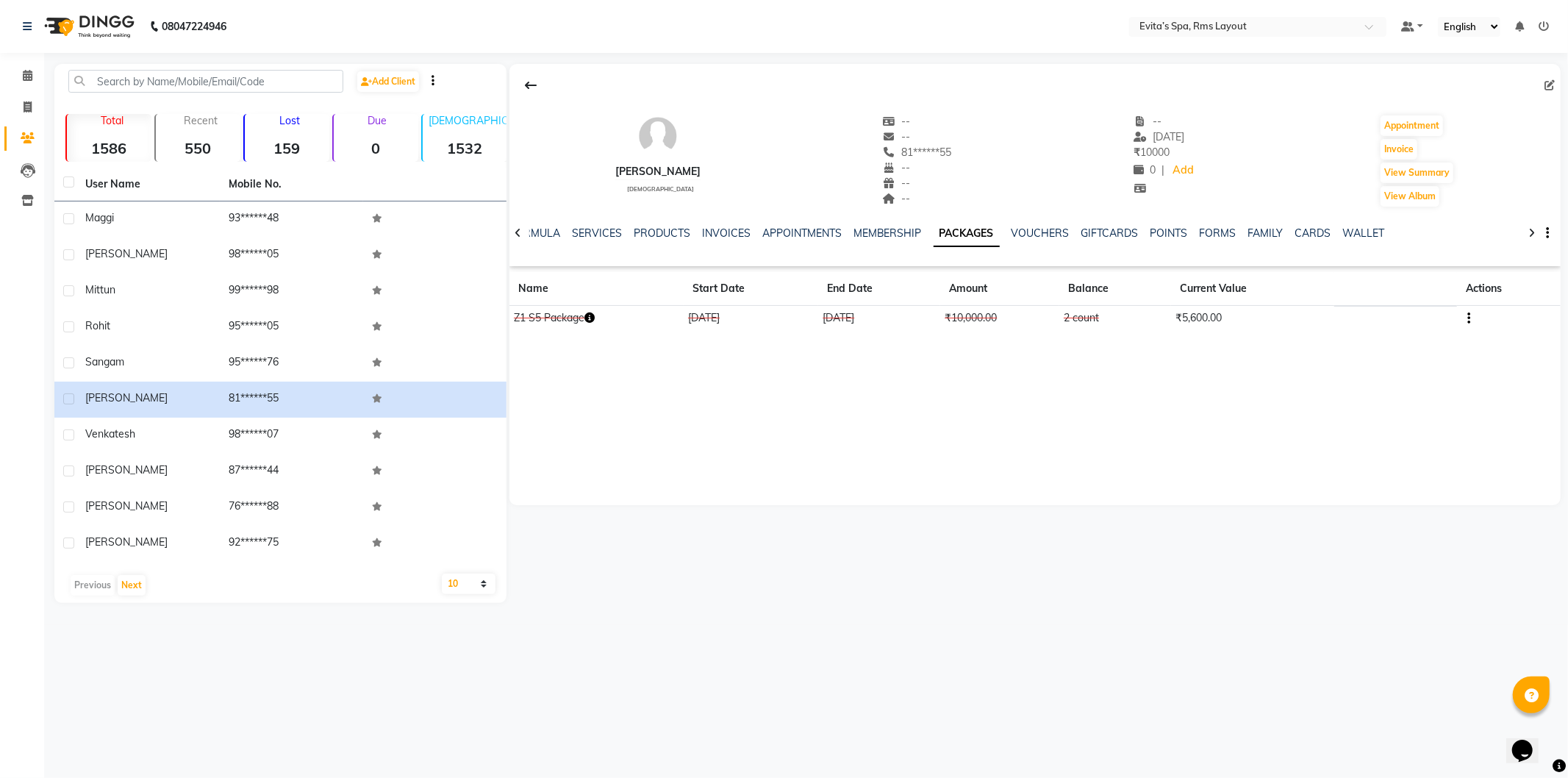
click at [1468, 318] on icon "button" at bounding box center [1468, 318] width 3 height 1
click at [1360, 310] on div "Edit" at bounding box center [1399, 318] width 96 height 18
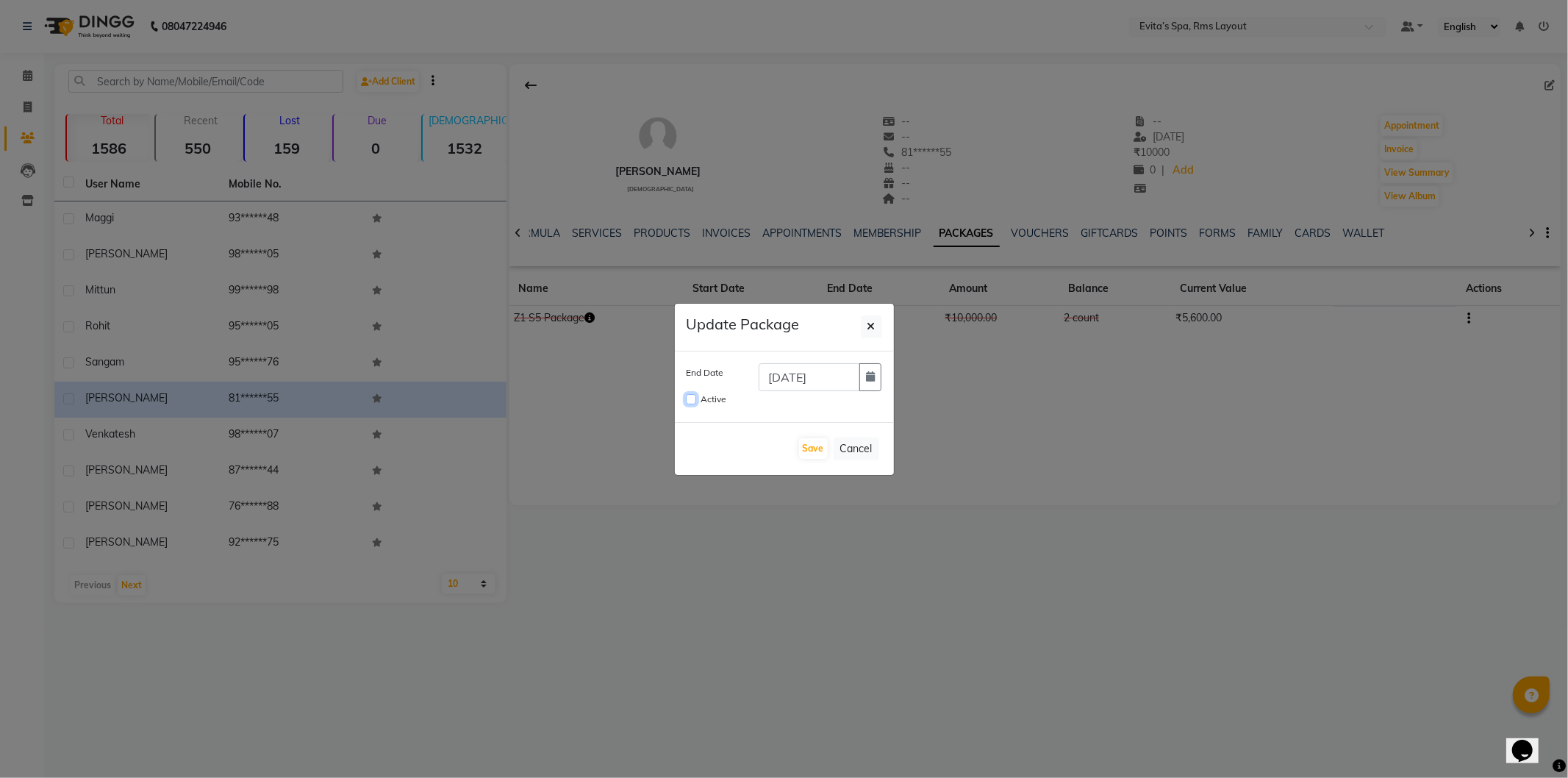
click at [687, 402] on input "Active" at bounding box center [690, 399] width 10 height 10
checkbox input "true"
click at [803, 451] on button "Save" at bounding box center [813, 448] width 29 height 21
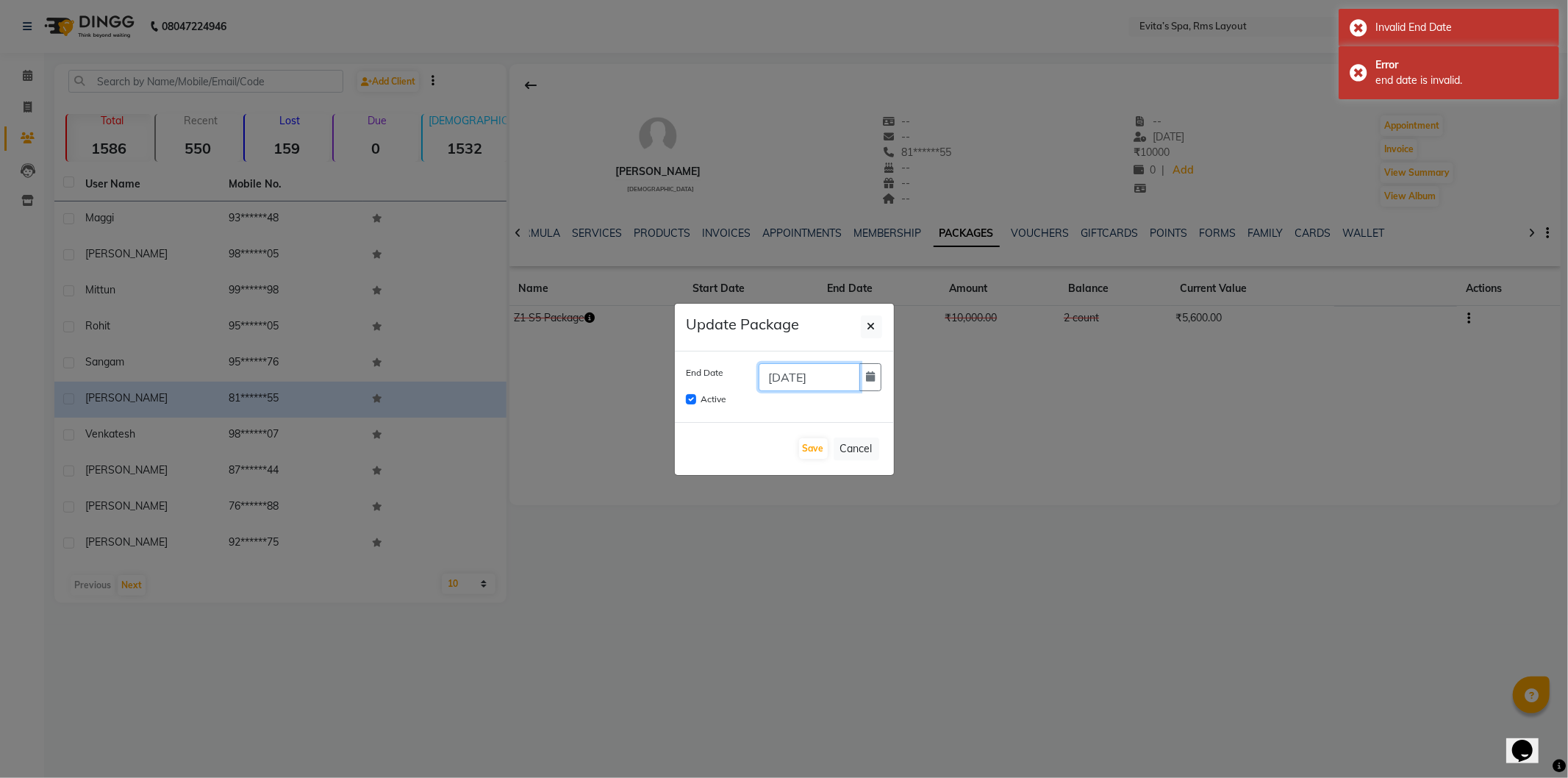
click at [858, 378] on input "[DATE]" at bounding box center [810, 376] width 101 height 28
click at [870, 381] on icon "button" at bounding box center [870, 375] width 9 height 10
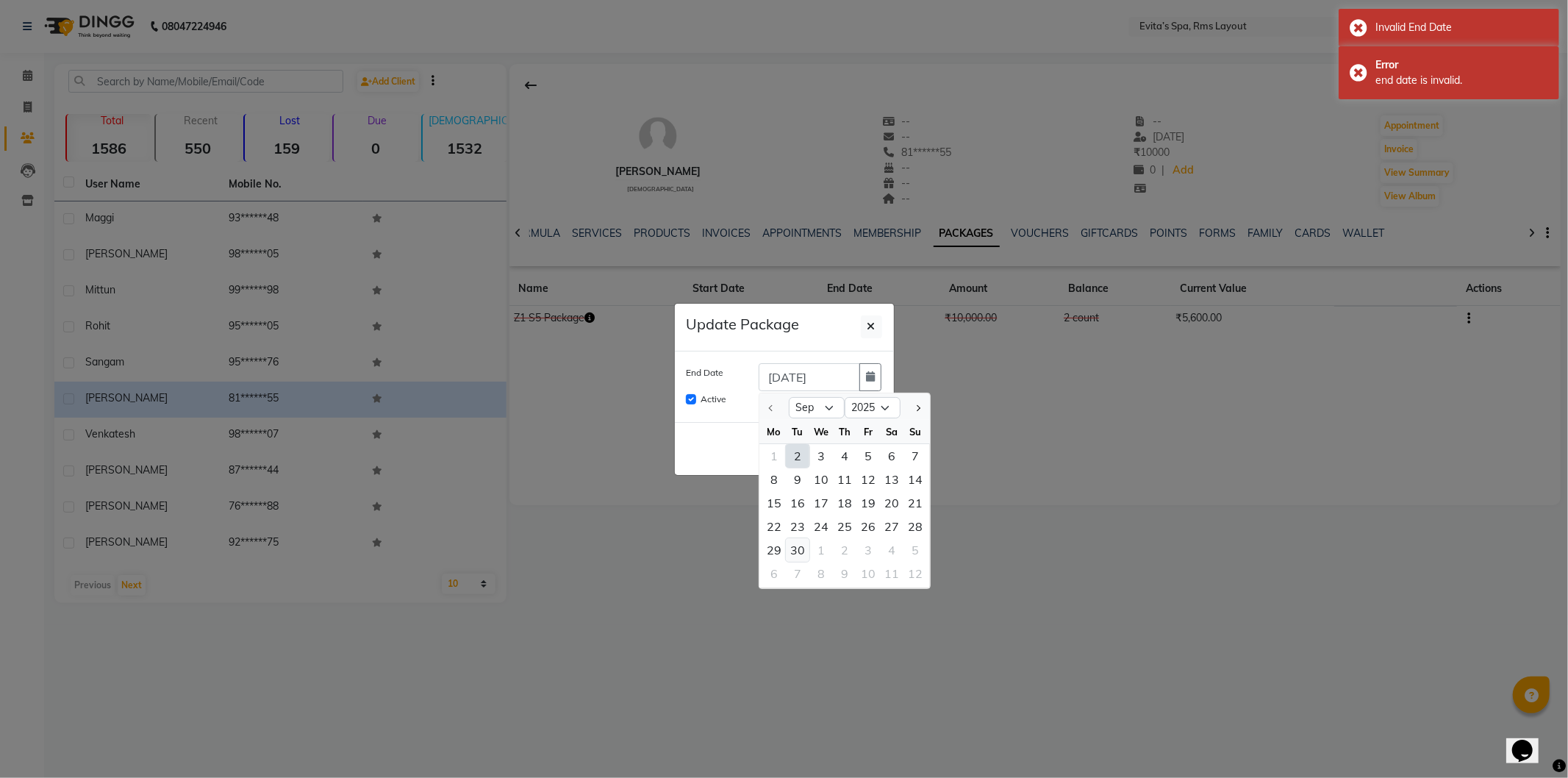
click at [797, 547] on div "30" at bounding box center [798, 550] width 24 height 24
type input "[DATE]"
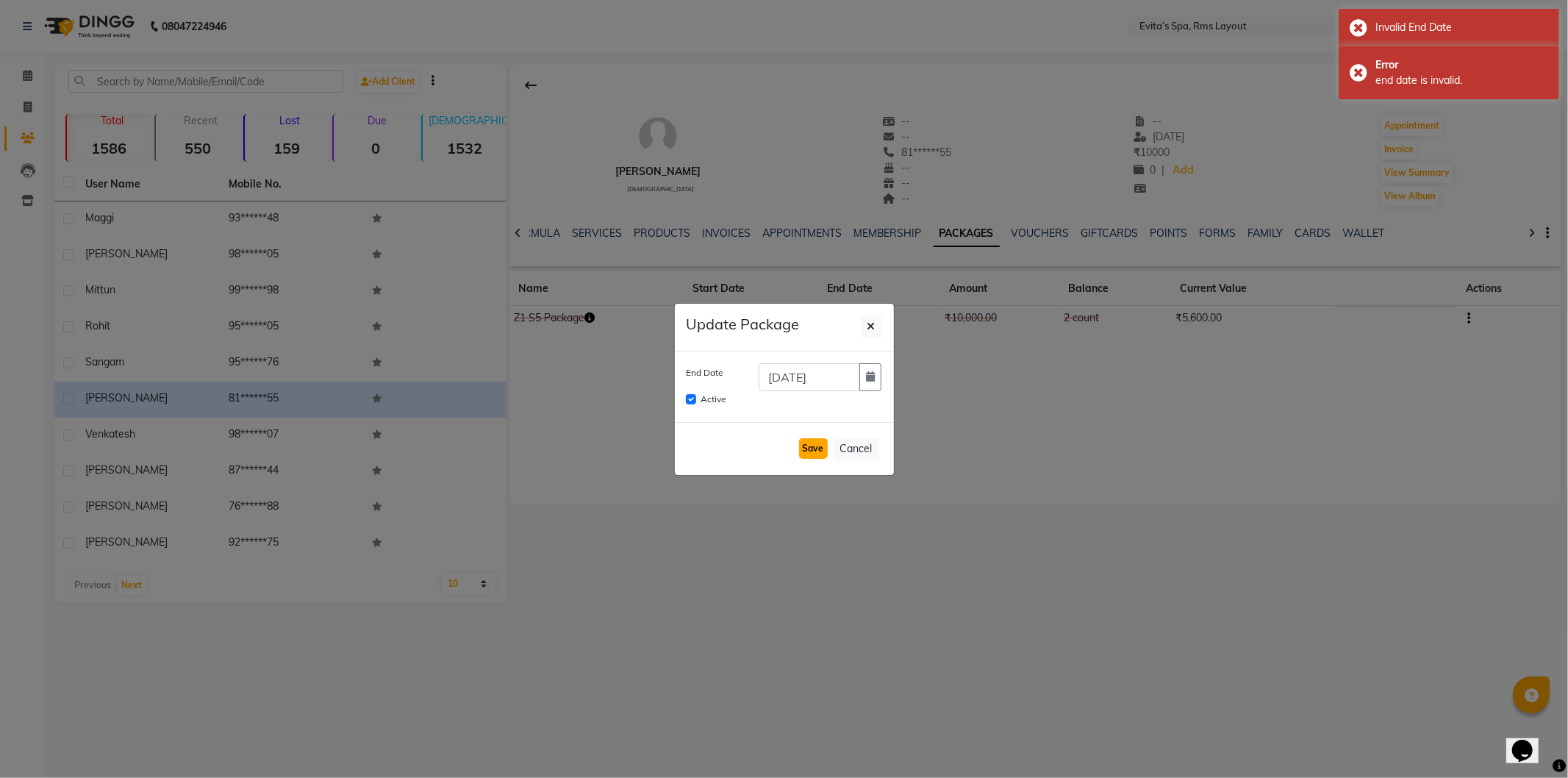
click at [813, 451] on button "Save" at bounding box center [813, 448] width 29 height 21
checkbox input "false"
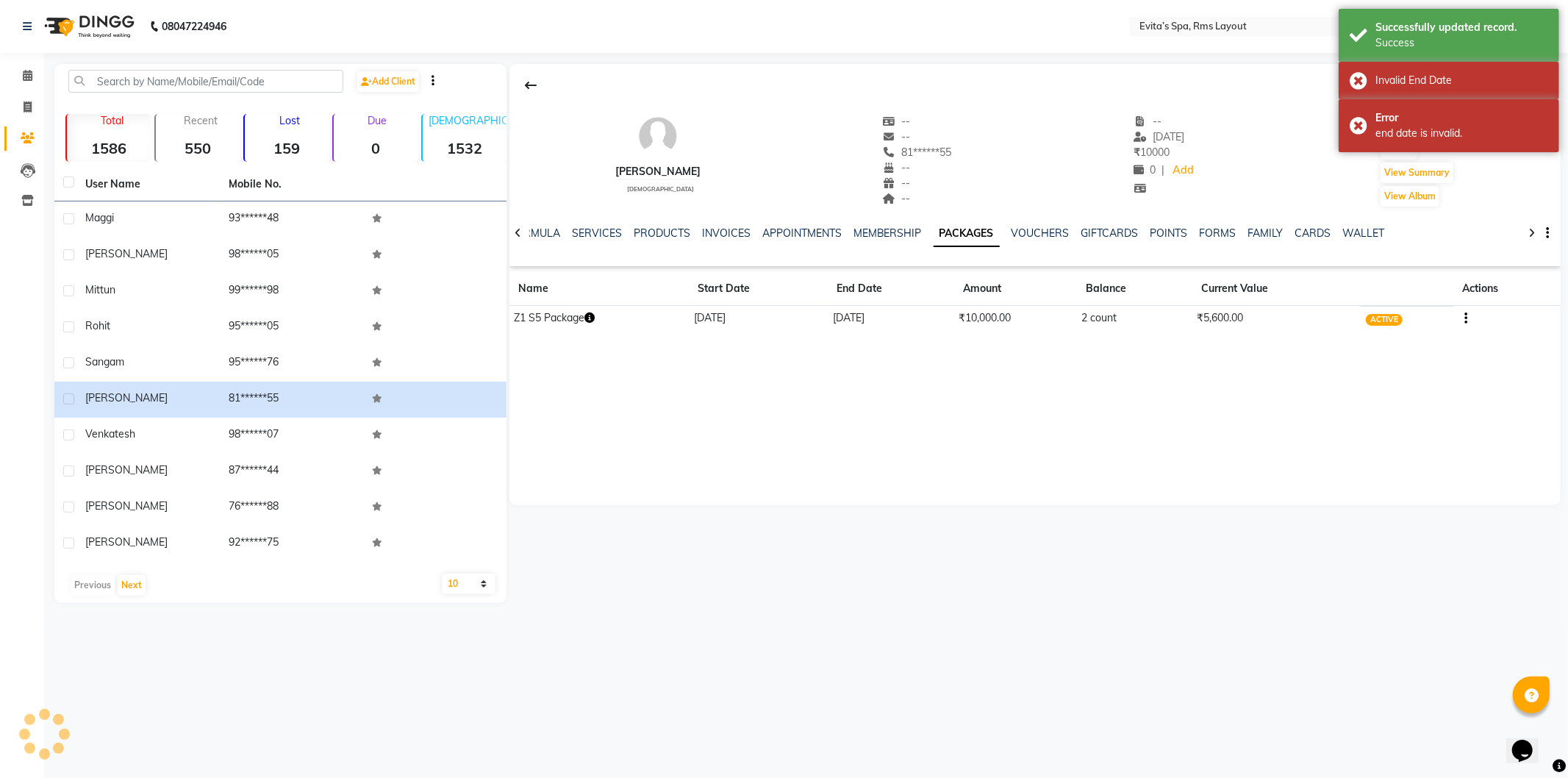
click at [99, 33] on img at bounding box center [87, 27] width 100 height 42
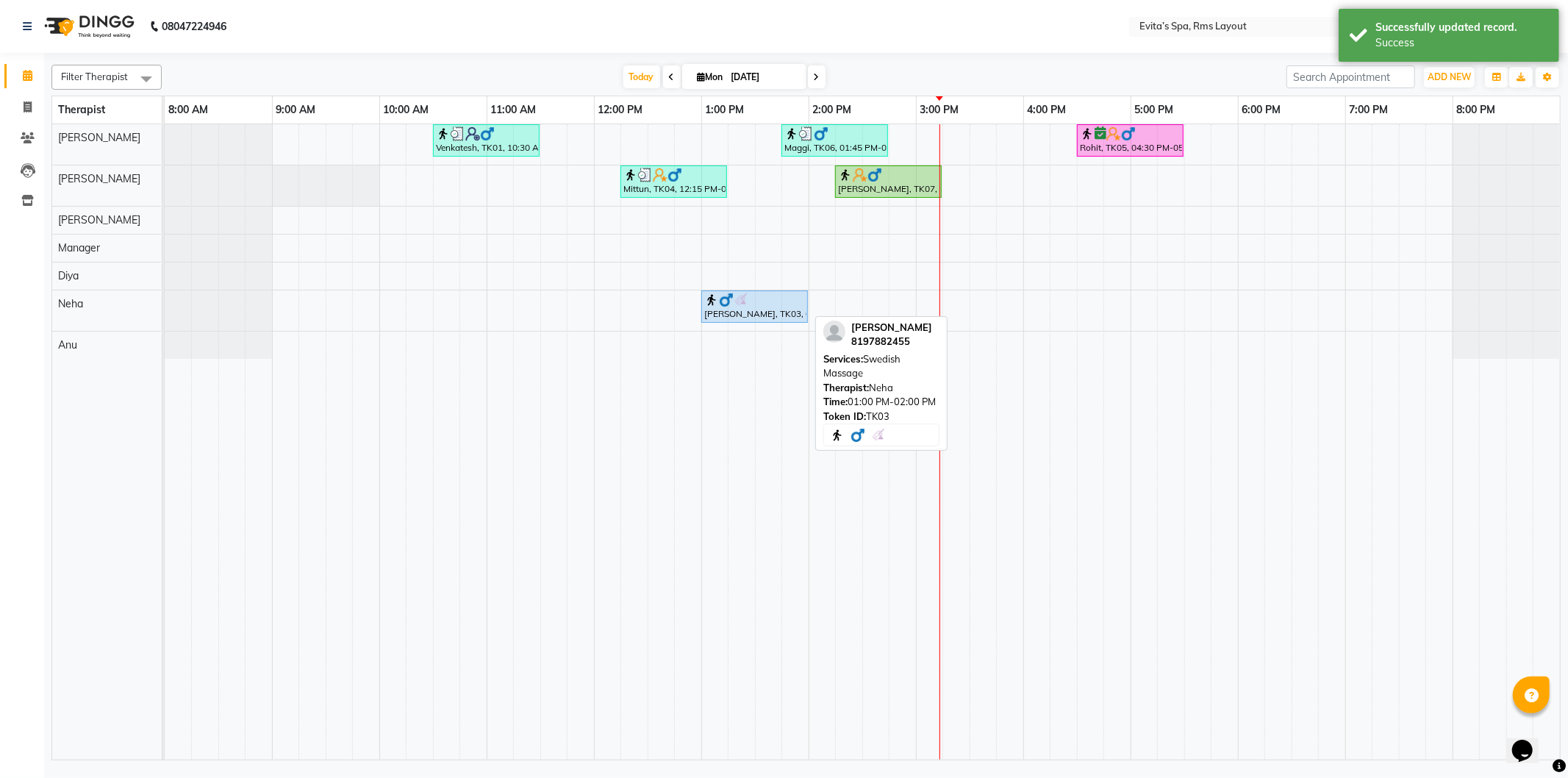
click at [728, 308] on div "[PERSON_NAME], TK03, 01:00 PM-02:00 PM, Swedish Massage" at bounding box center [755, 306] width 104 height 28
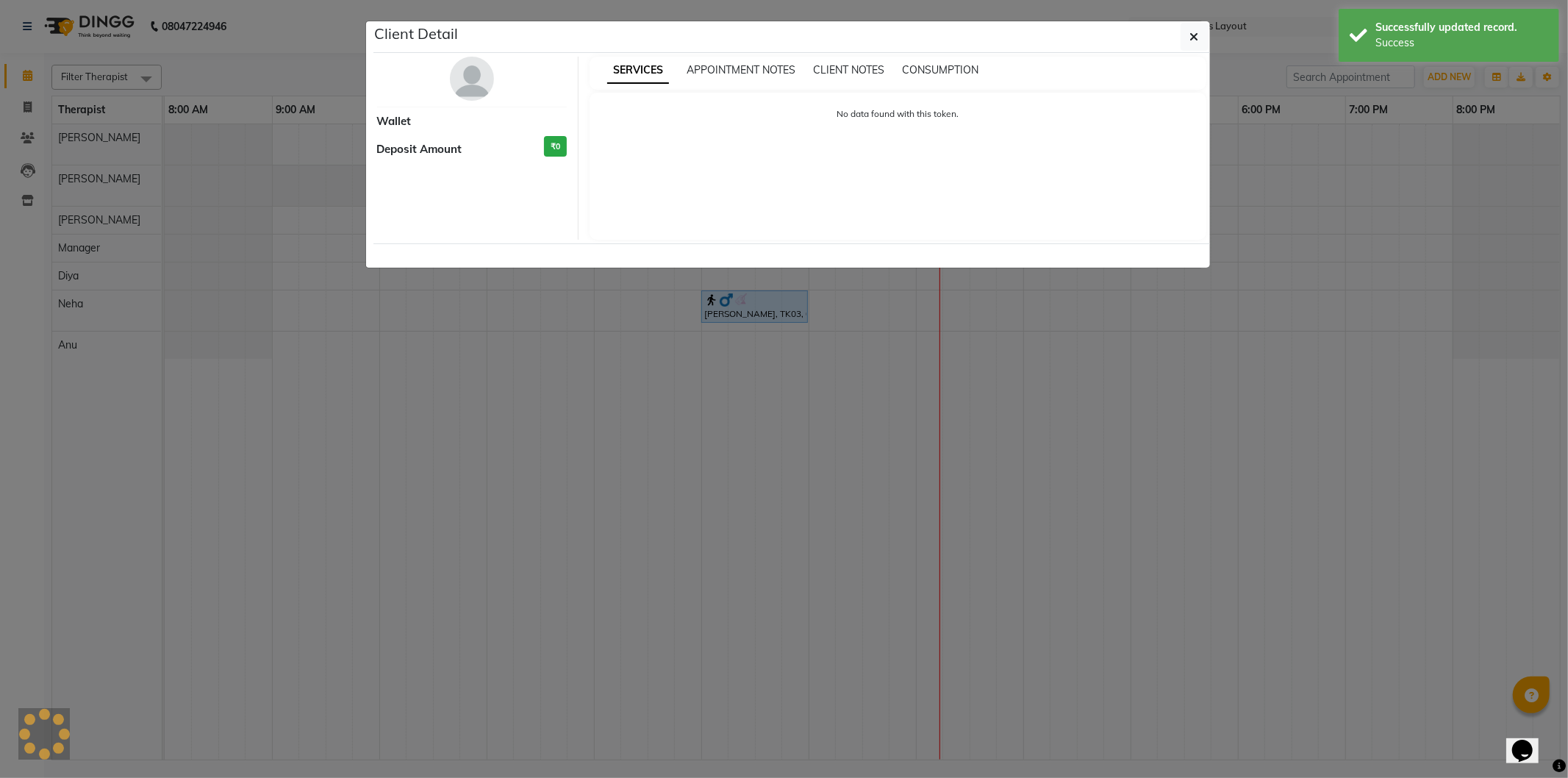
select select "5"
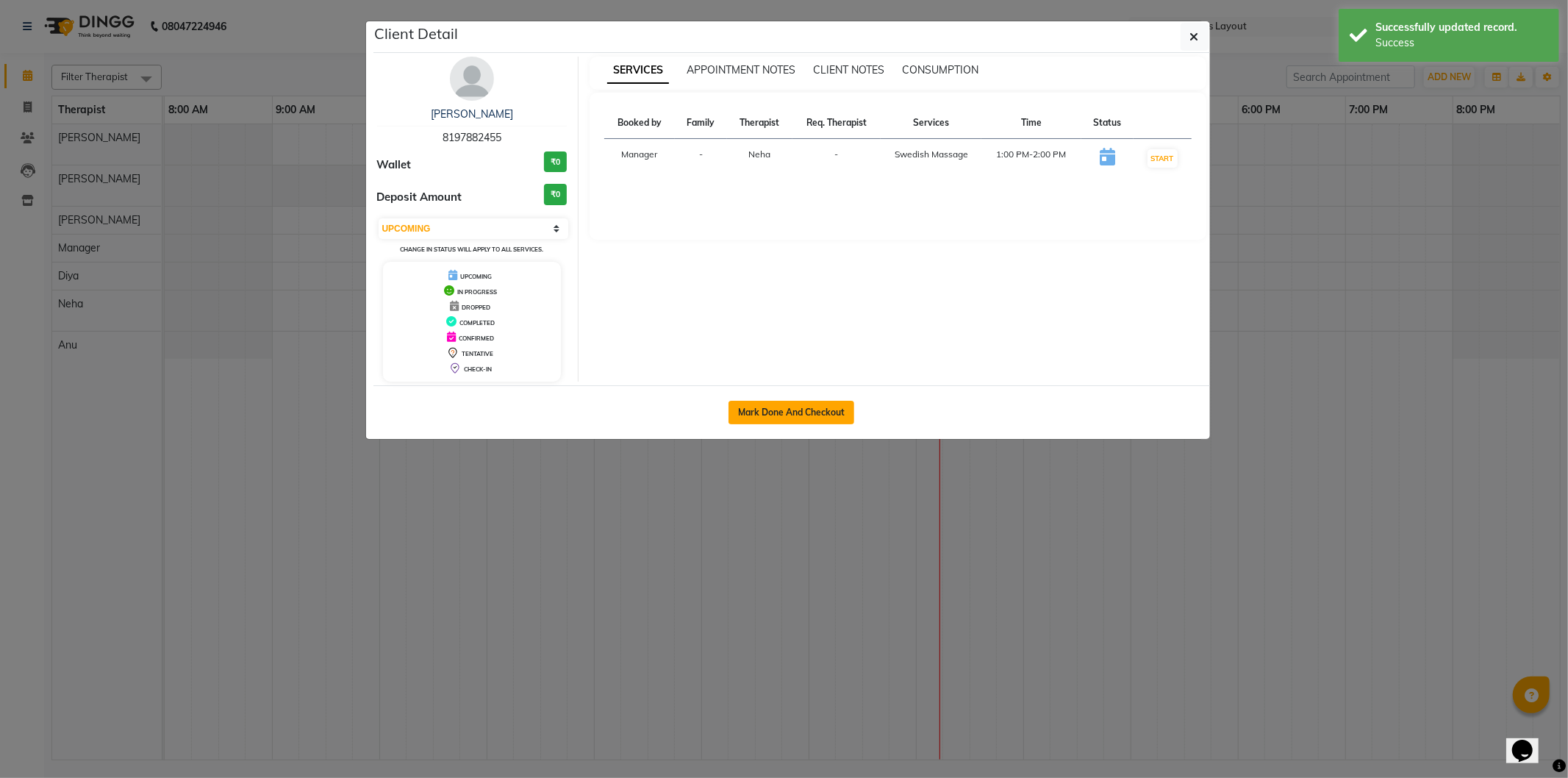
click at [803, 406] on button "Mark Done And Checkout" at bounding box center [791, 413] width 126 height 24
select select "service"
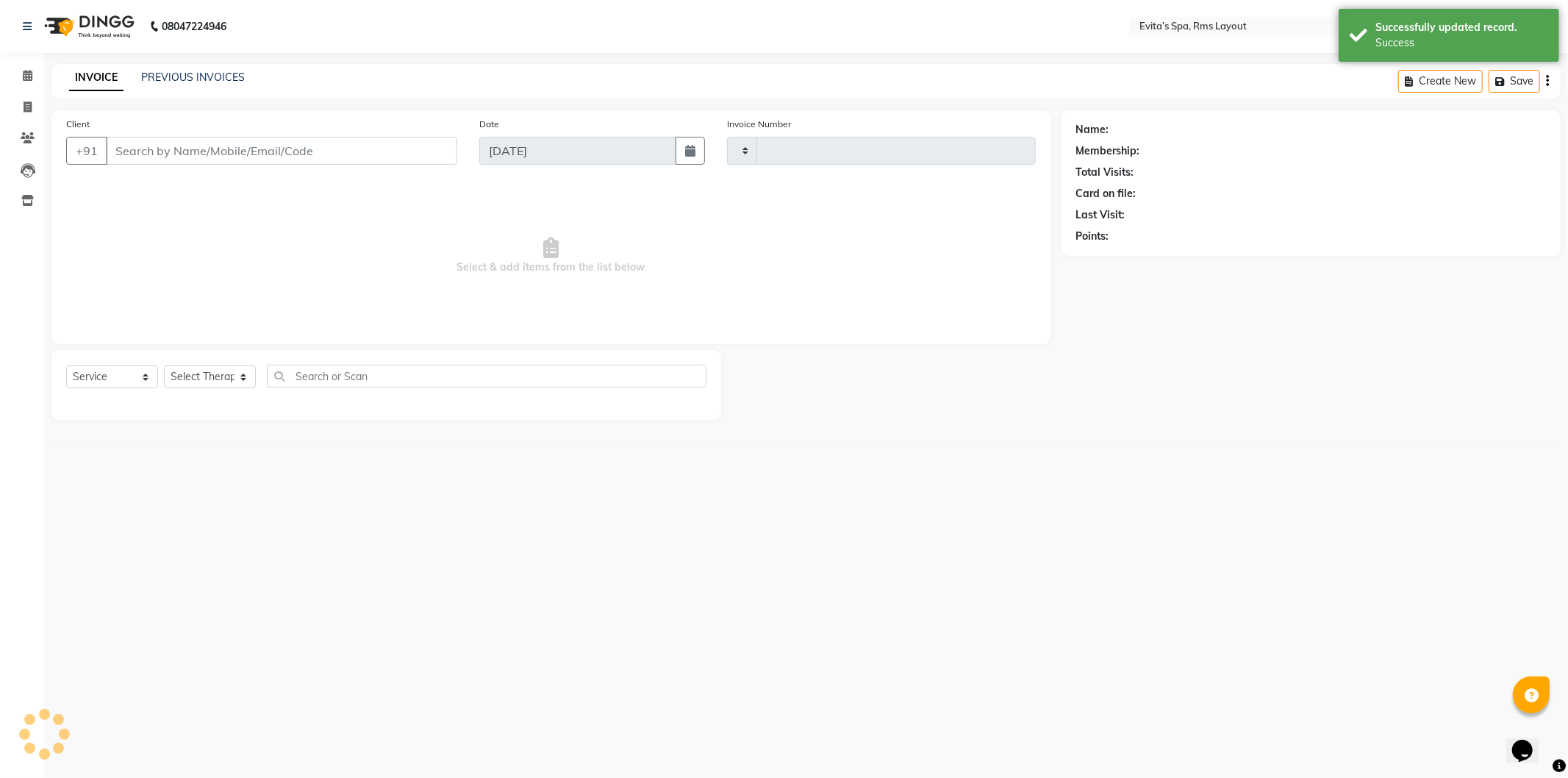
type input "1537"
select select "7850"
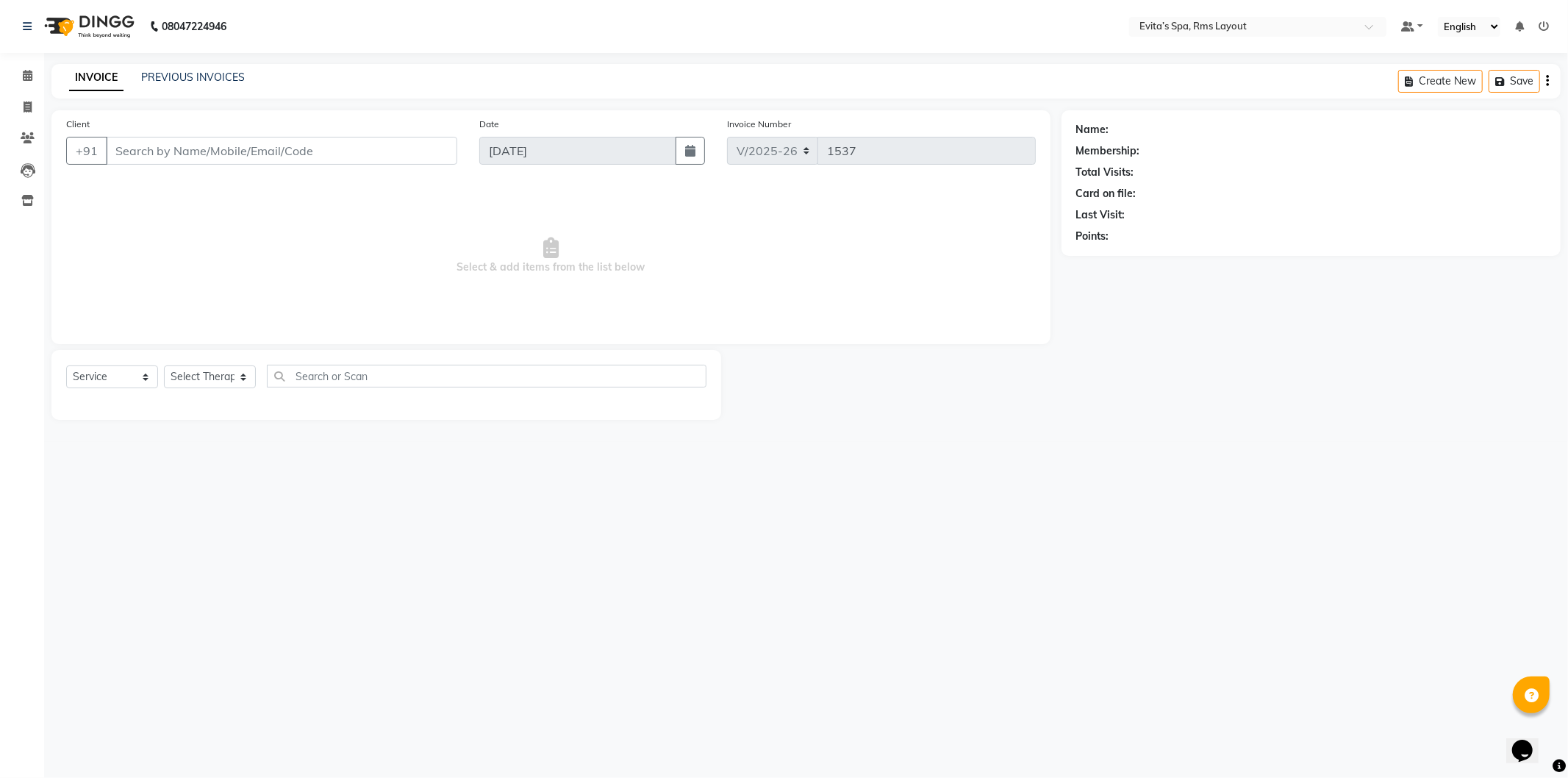
type input "81******55"
select select "84399"
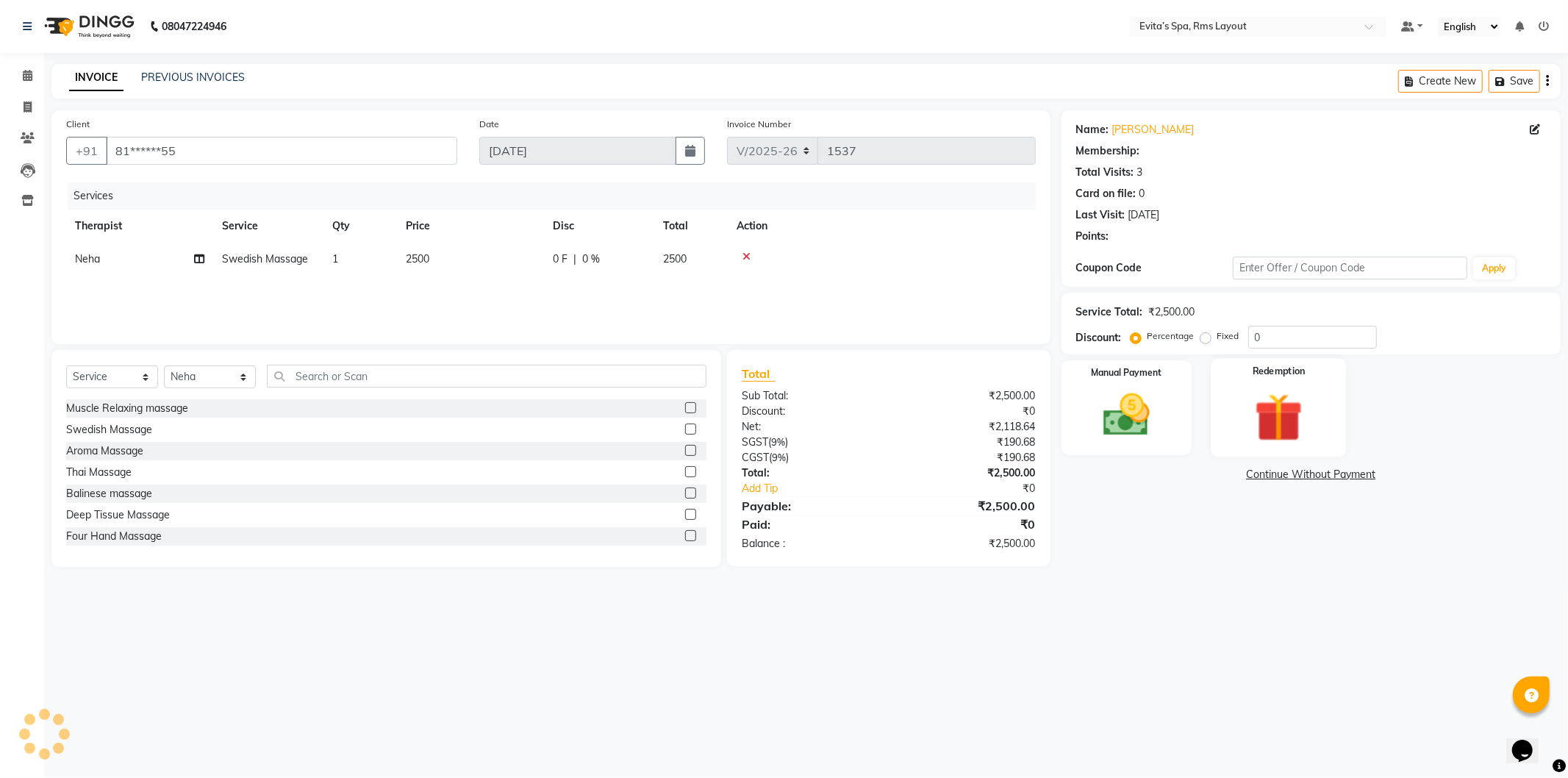
click at [1255, 403] on img at bounding box center [1278, 417] width 79 height 61
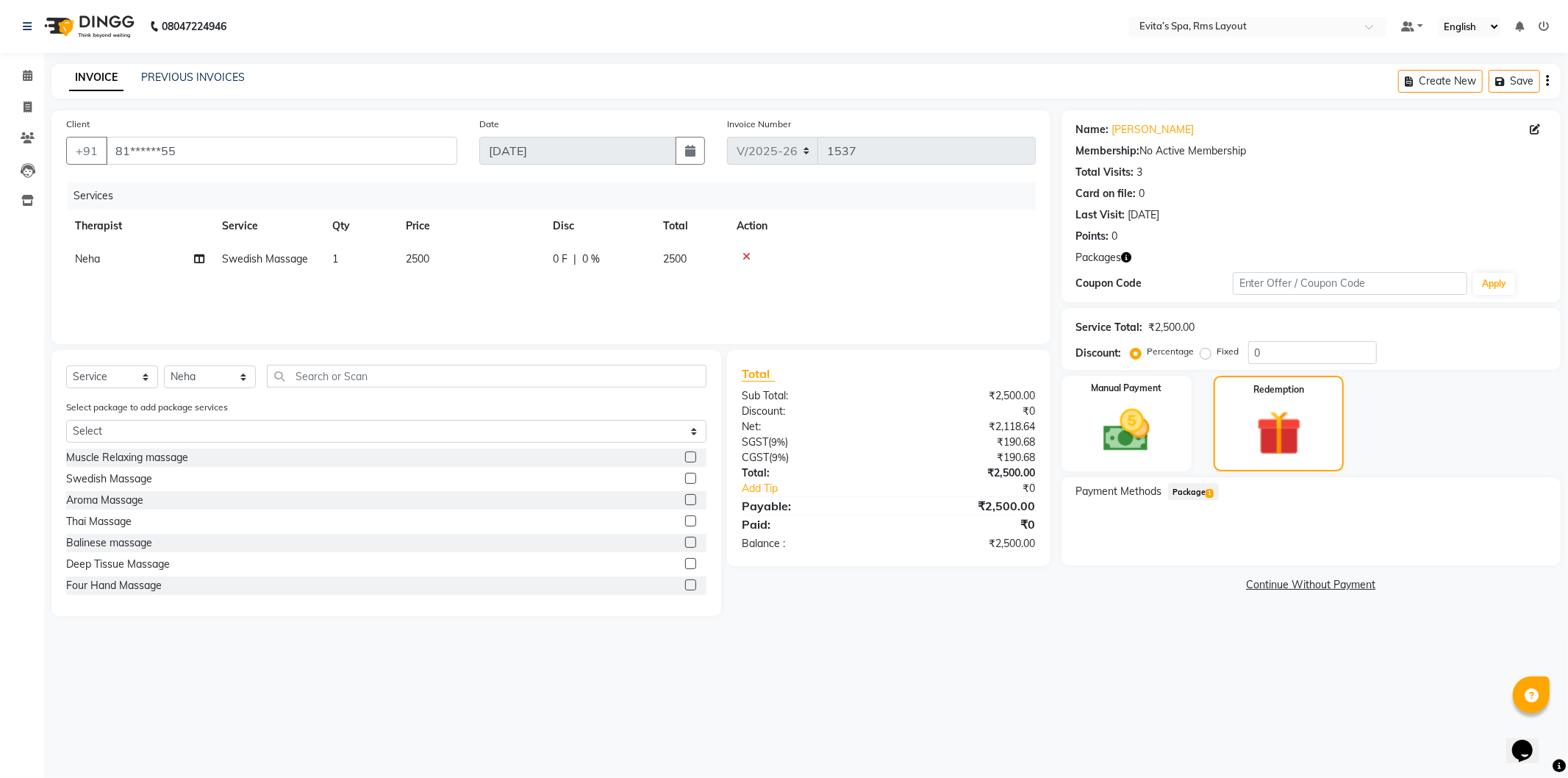
click at [1203, 489] on span "Package 1" at bounding box center [1193, 491] width 51 height 17
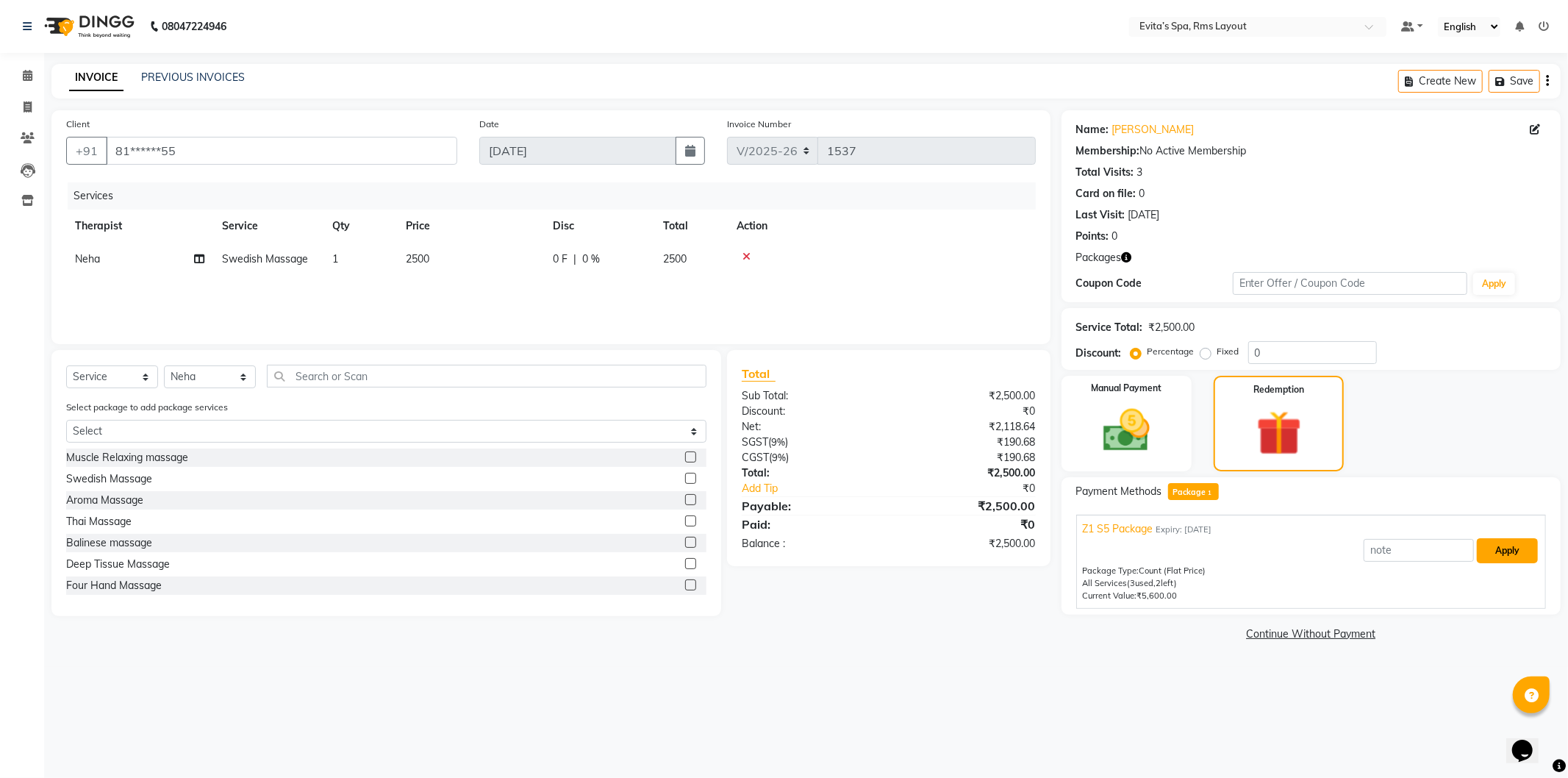
click at [1497, 559] on button "Apply" at bounding box center [1506, 551] width 61 height 25
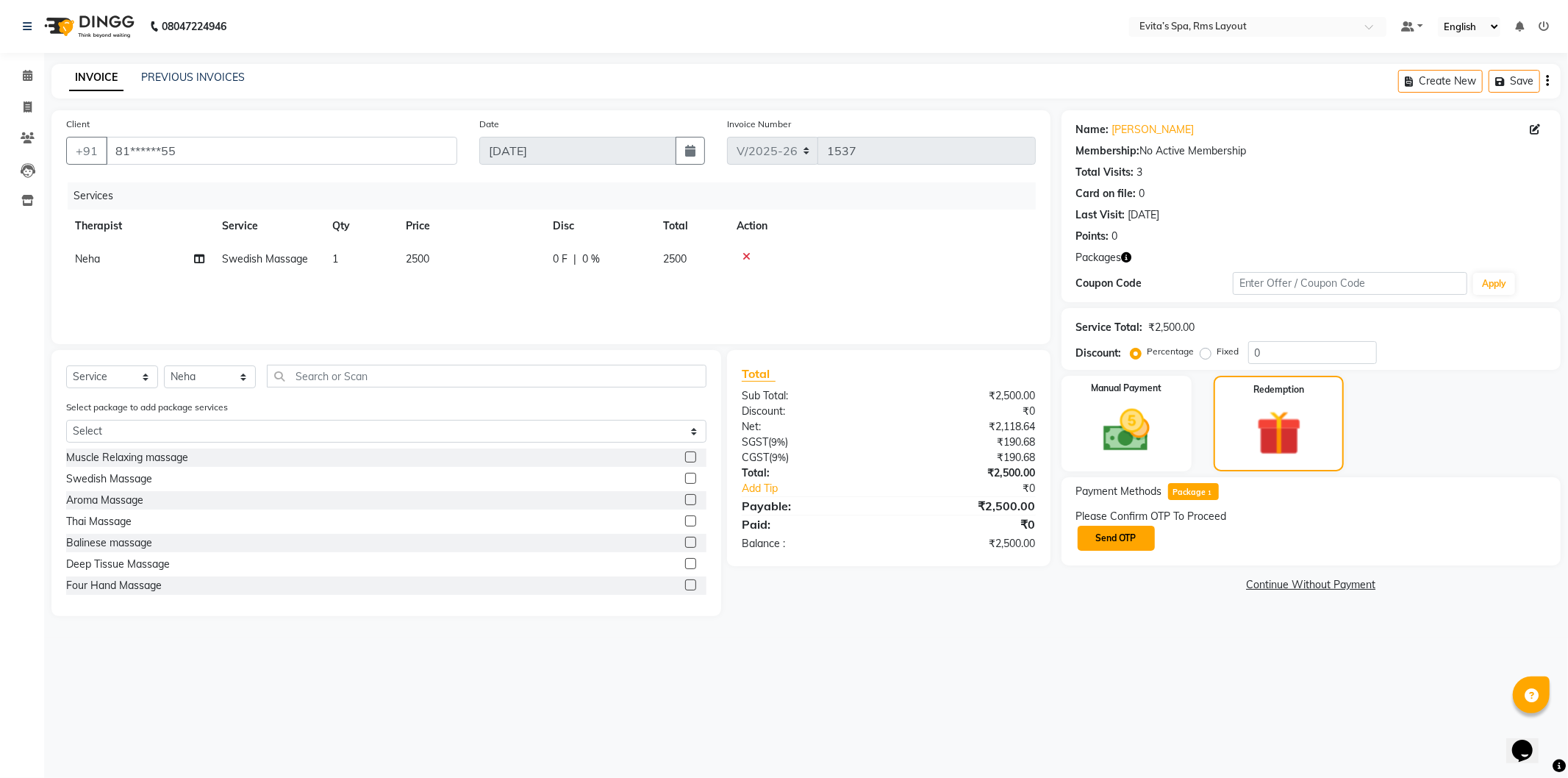
click at [1143, 539] on button "Send OTP" at bounding box center [1116, 538] width 77 height 25
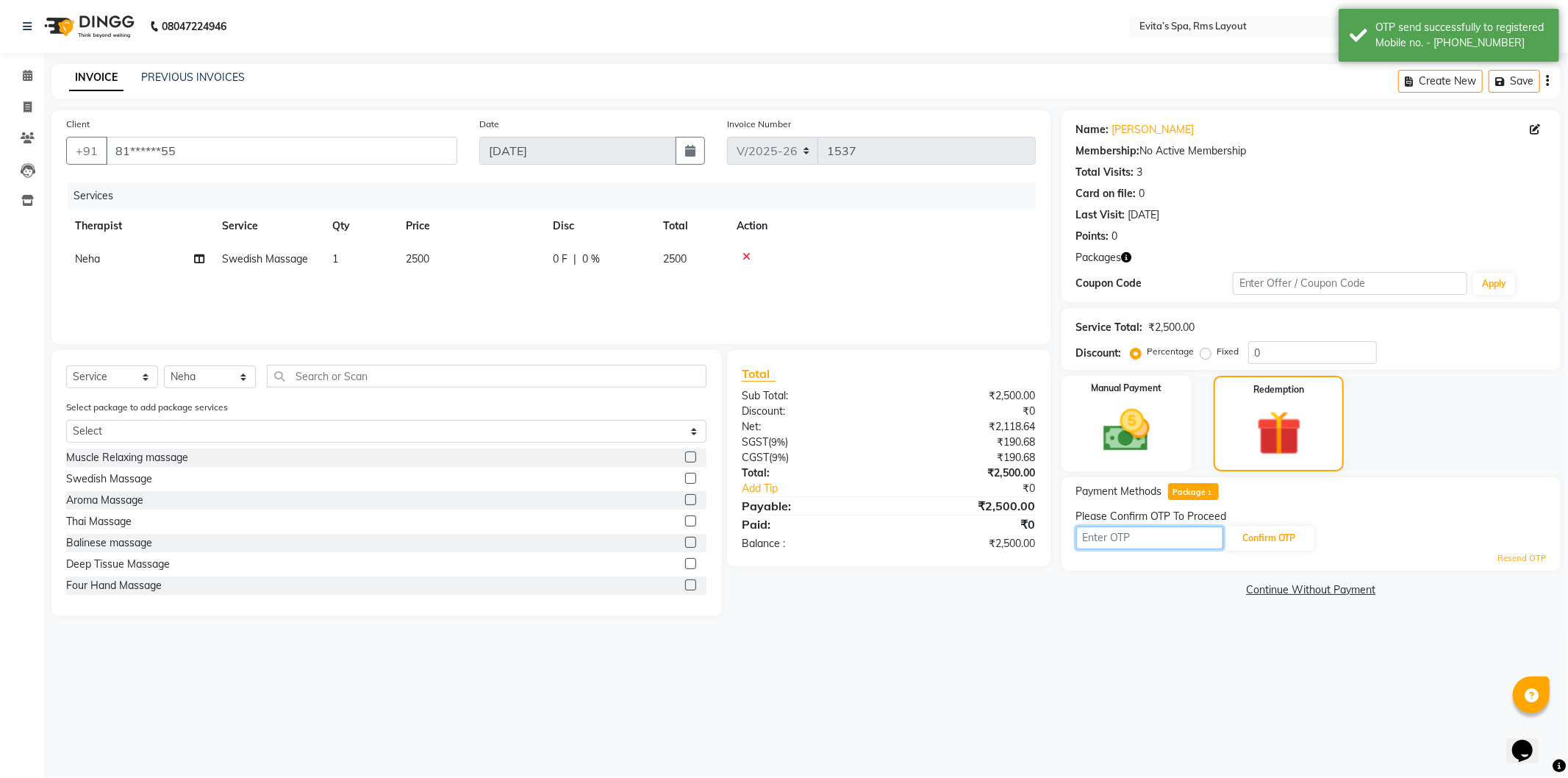
click at [1169, 545] on input "text" at bounding box center [1150, 537] width 147 height 23
type input "7204"
click at [1245, 539] on button "Confirm OTP" at bounding box center [1269, 538] width 90 height 25
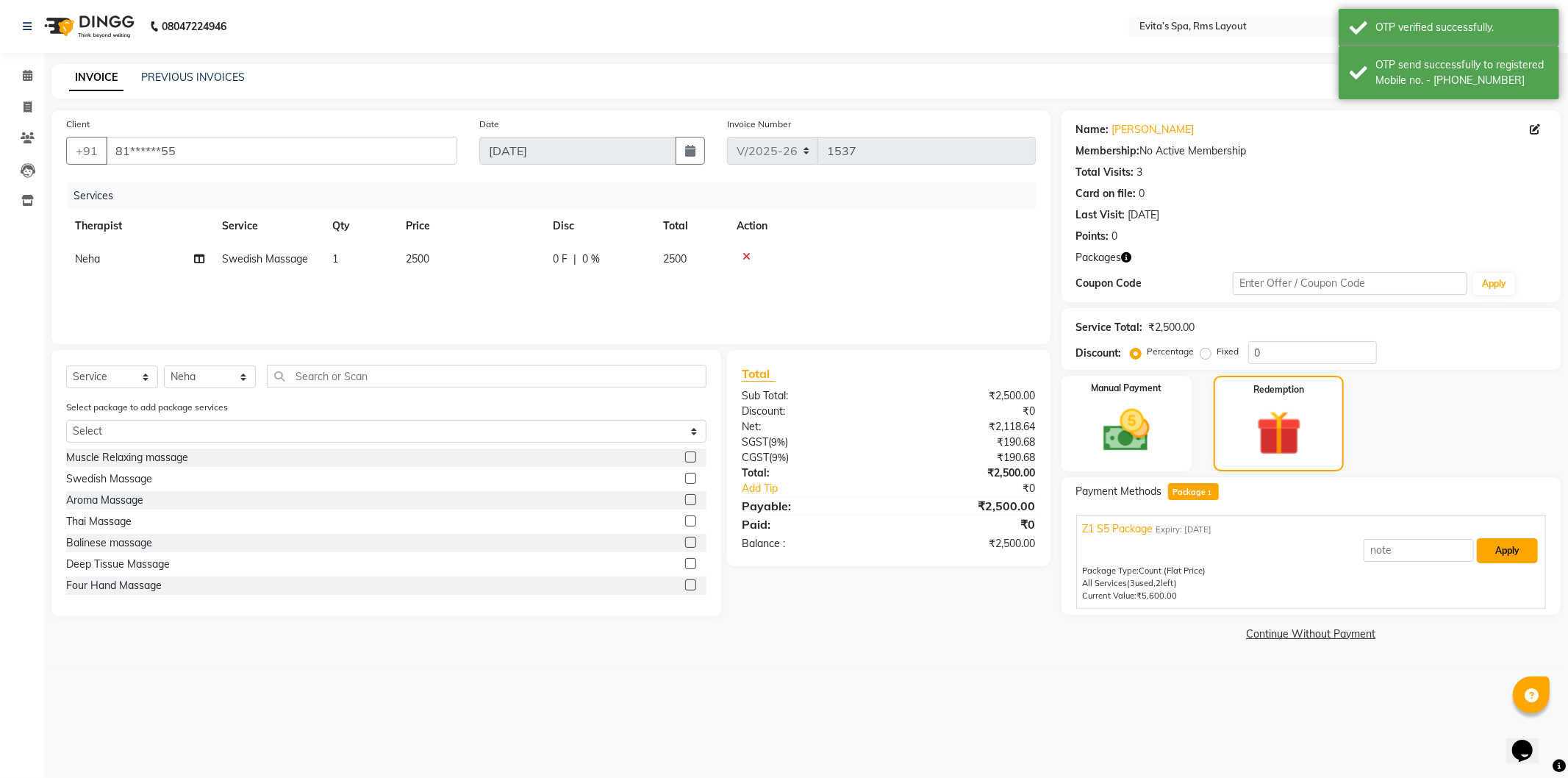
click at [1488, 552] on button "Apply" at bounding box center [1506, 551] width 61 height 25
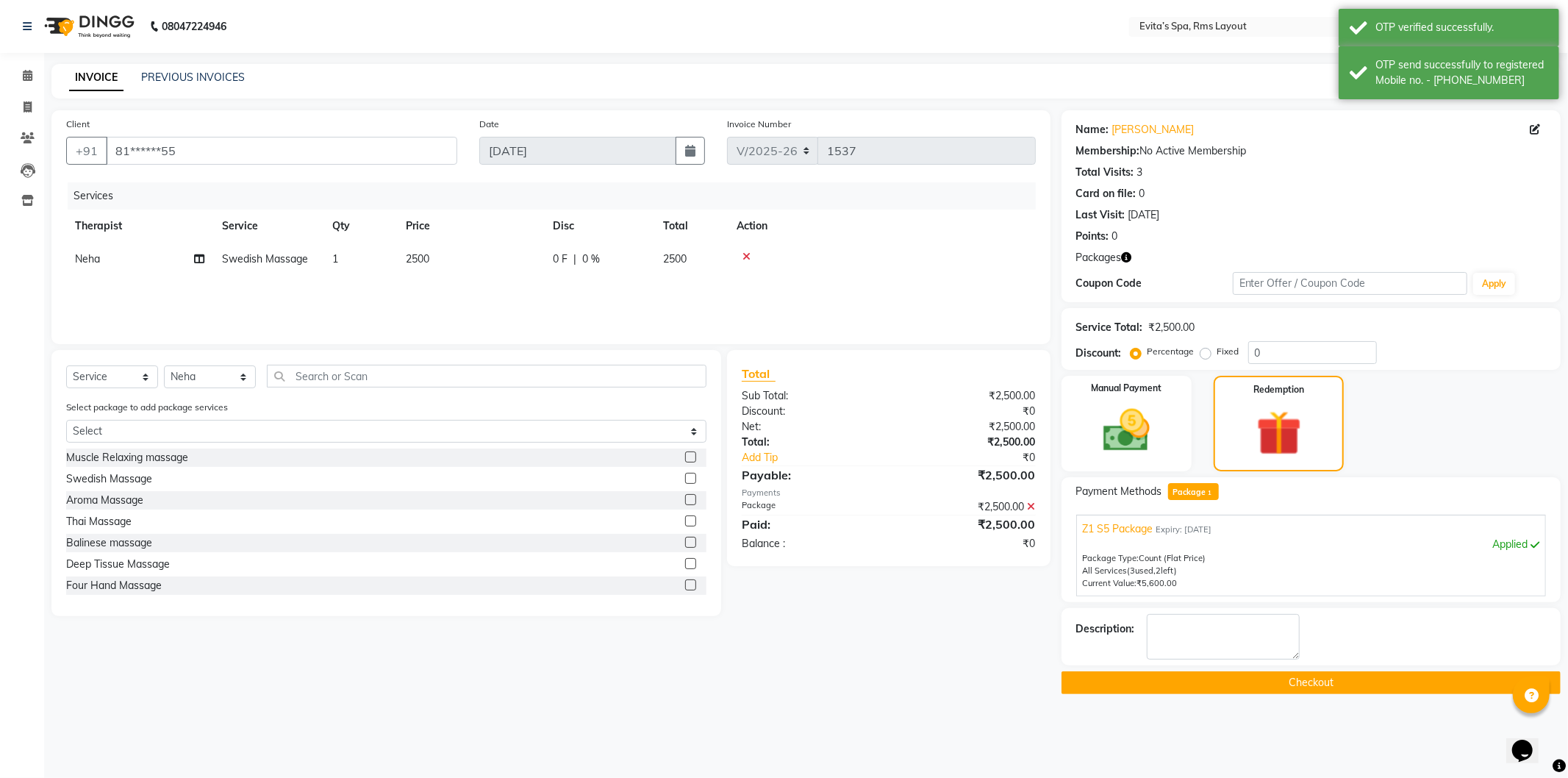
click at [1269, 688] on button "Checkout" at bounding box center [1311, 682] width 499 height 23
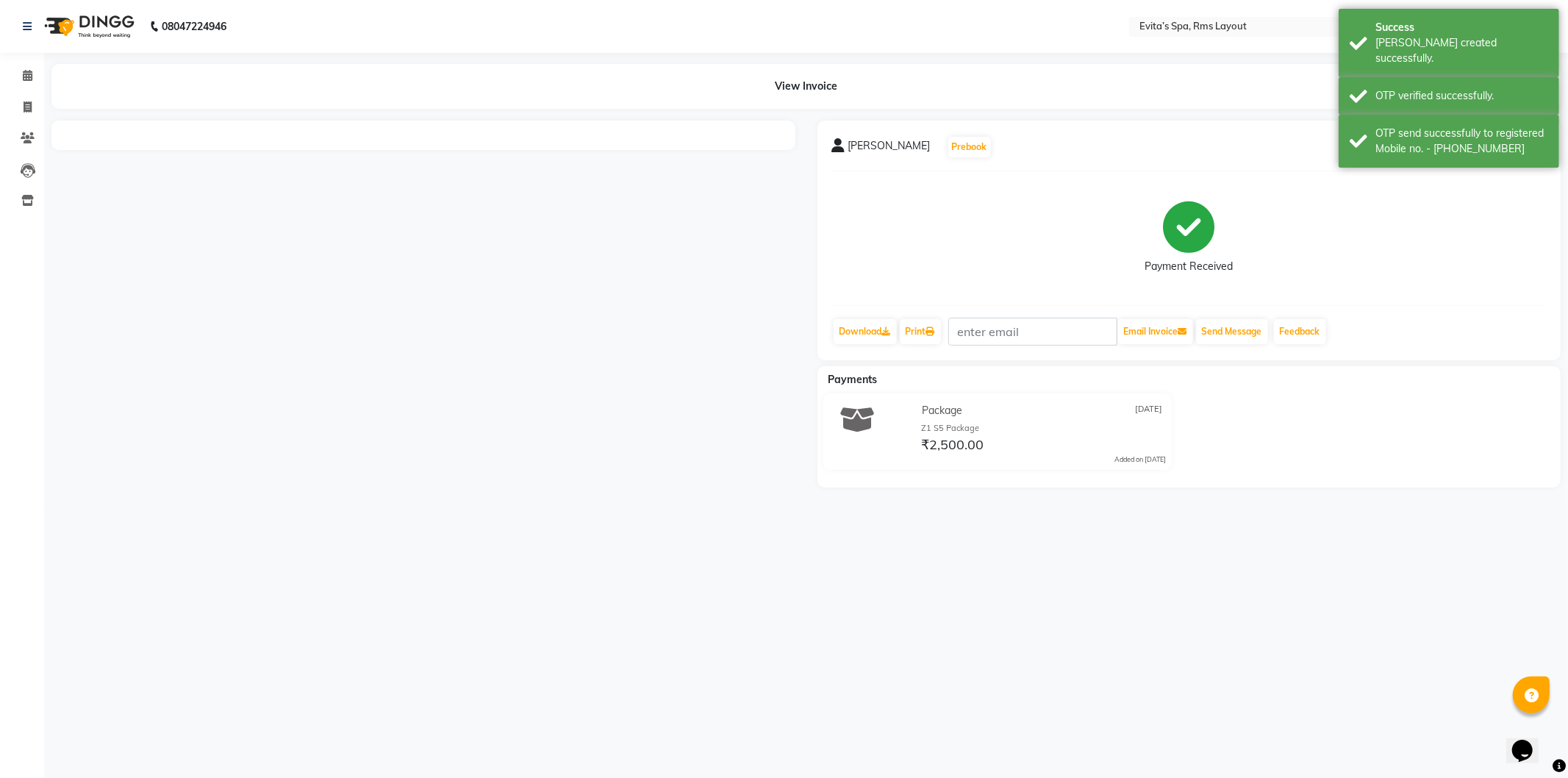
click at [109, 17] on img at bounding box center [87, 27] width 100 height 42
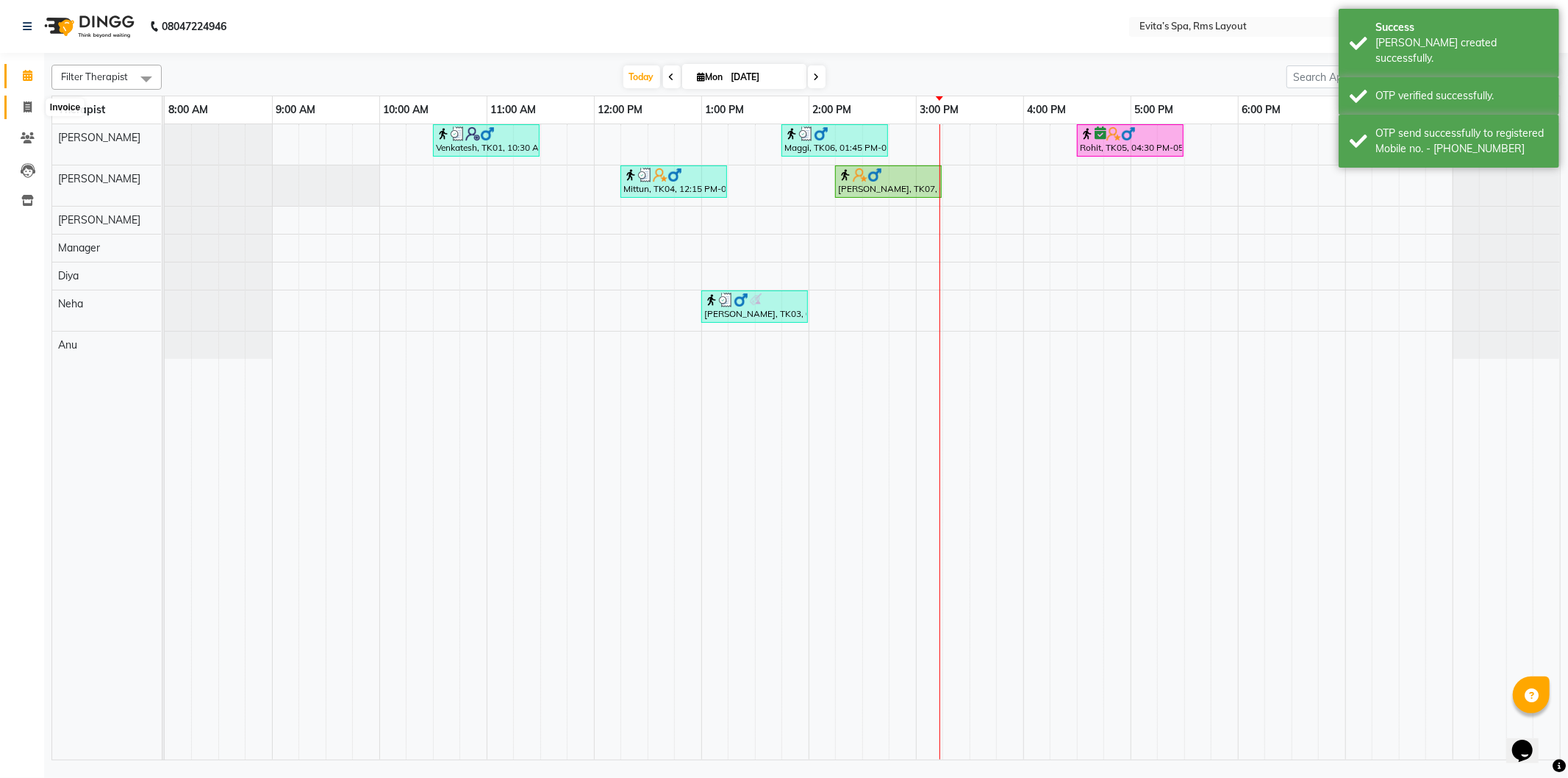
click at [25, 109] on icon at bounding box center [27, 107] width 8 height 11
select select "service"
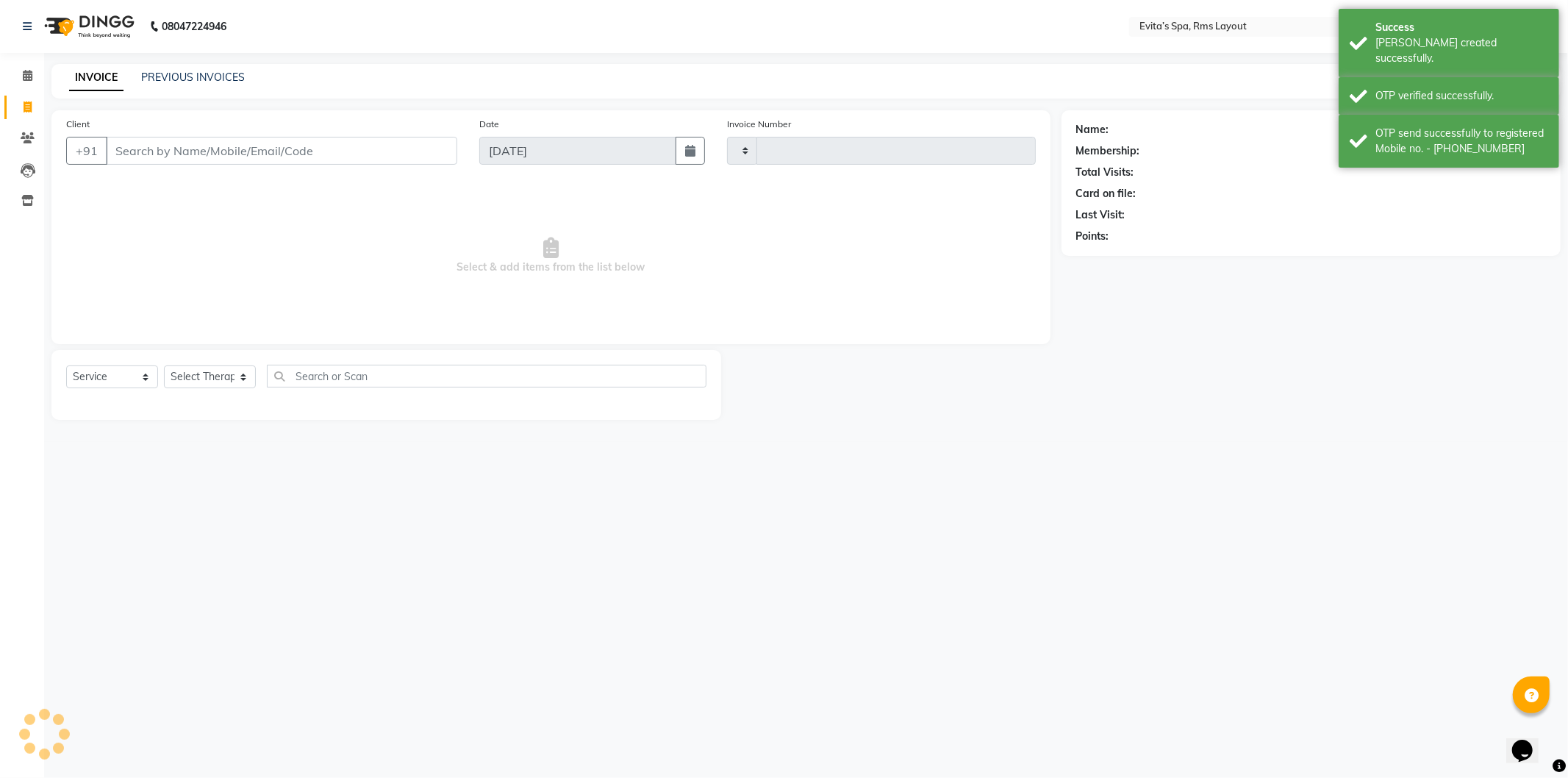
type input "1538"
select select "7850"
click at [202, 74] on link "PREVIOUS INVOICES" at bounding box center [193, 77] width 104 height 14
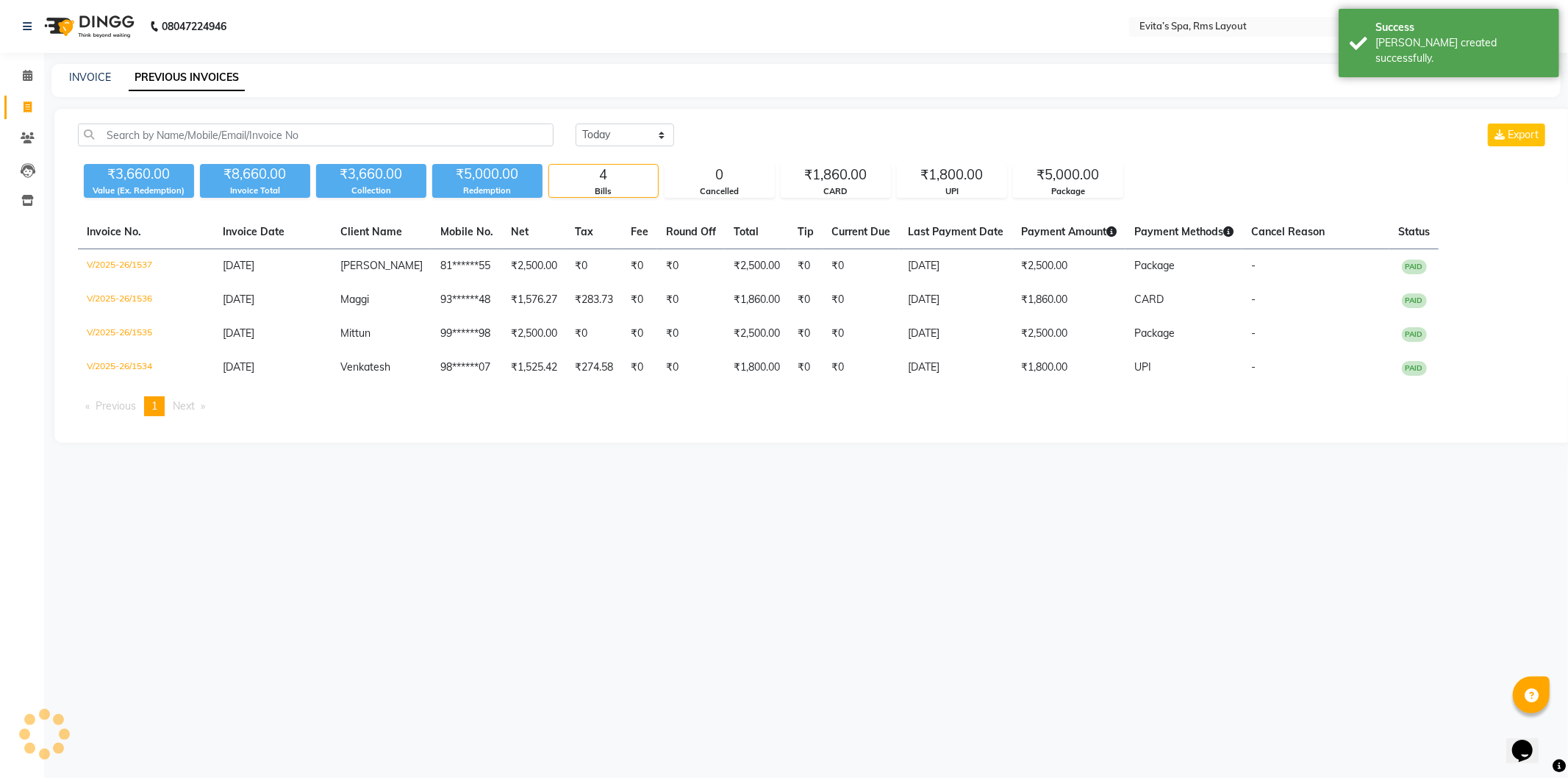
click at [111, 33] on img at bounding box center [87, 27] width 100 height 42
